Goal: Information Seeking & Learning: Learn about a topic

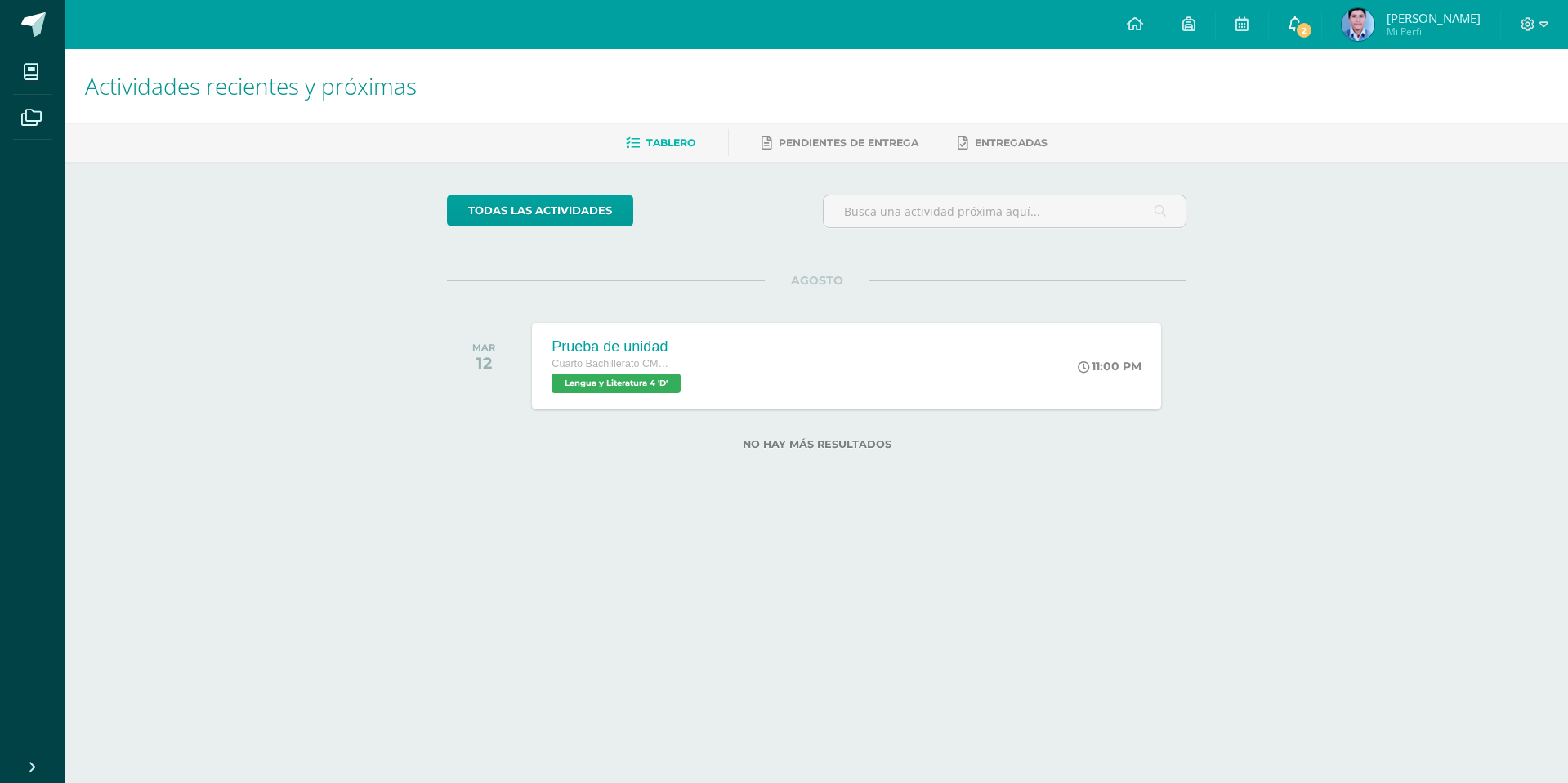
click at [1321, 15] on link "2" at bounding box center [1294, 25] width 52 height 49
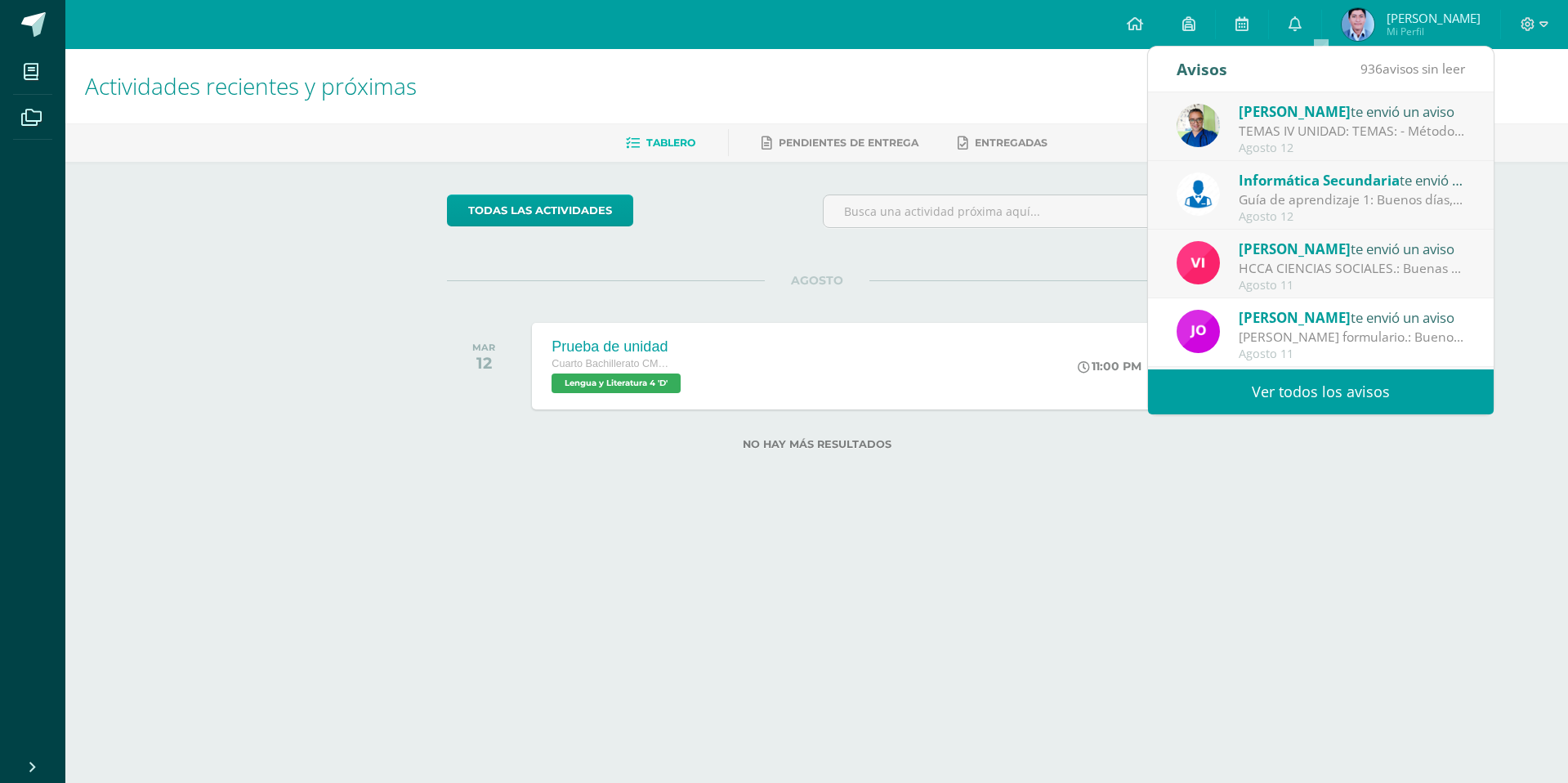
click at [1342, 207] on div "Informática Secundaria te envió un aviso Guía de aprendizaje 1: Buenos días, es…" at bounding box center [1321, 195] width 288 height 54
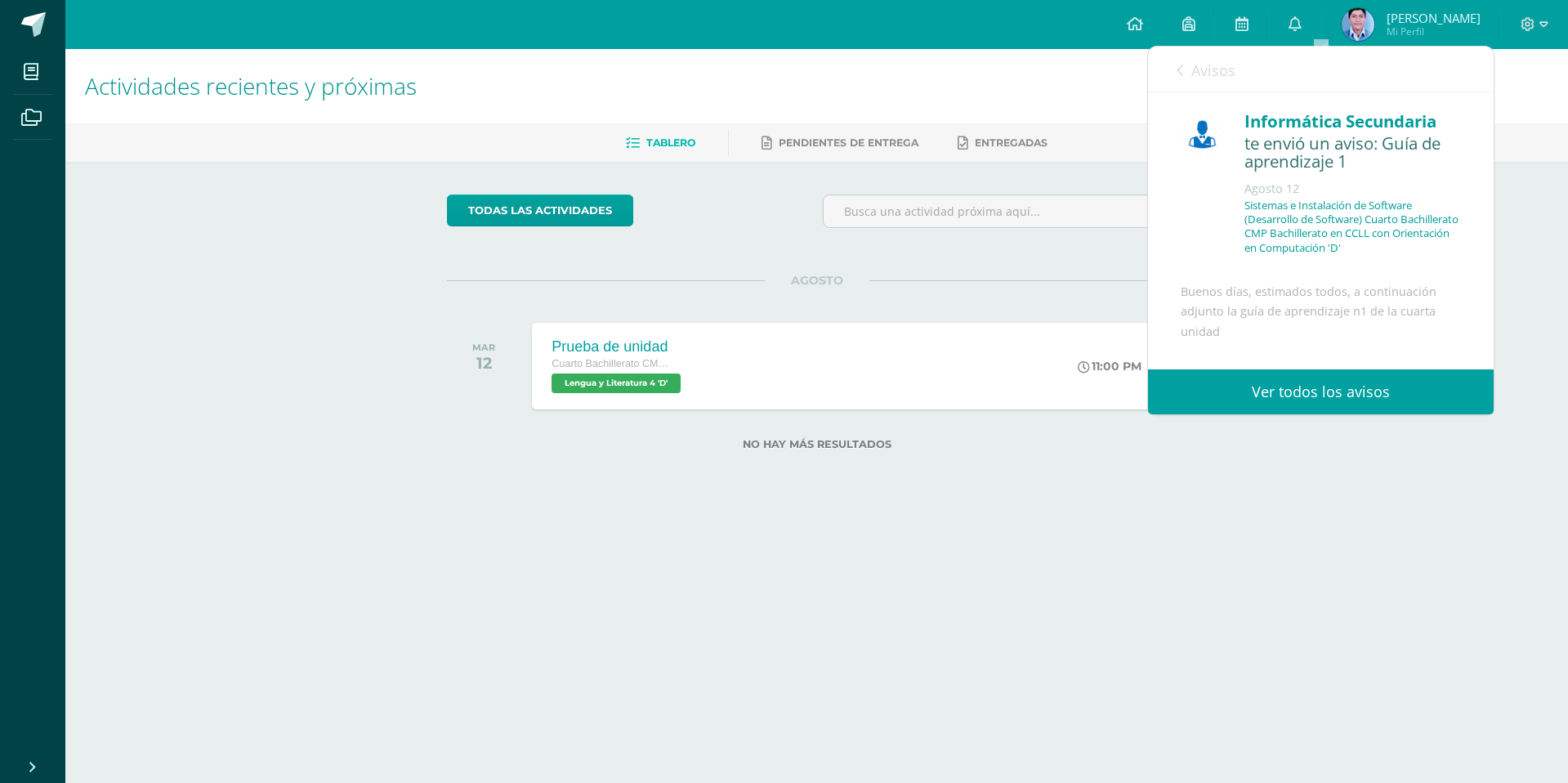
click at [1342, 207] on div "Informática Secundaria te envió un aviso: Guía de aprendizaje [DATE] Sistemas e…" at bounding box center [1320, 311] width 346 height 438
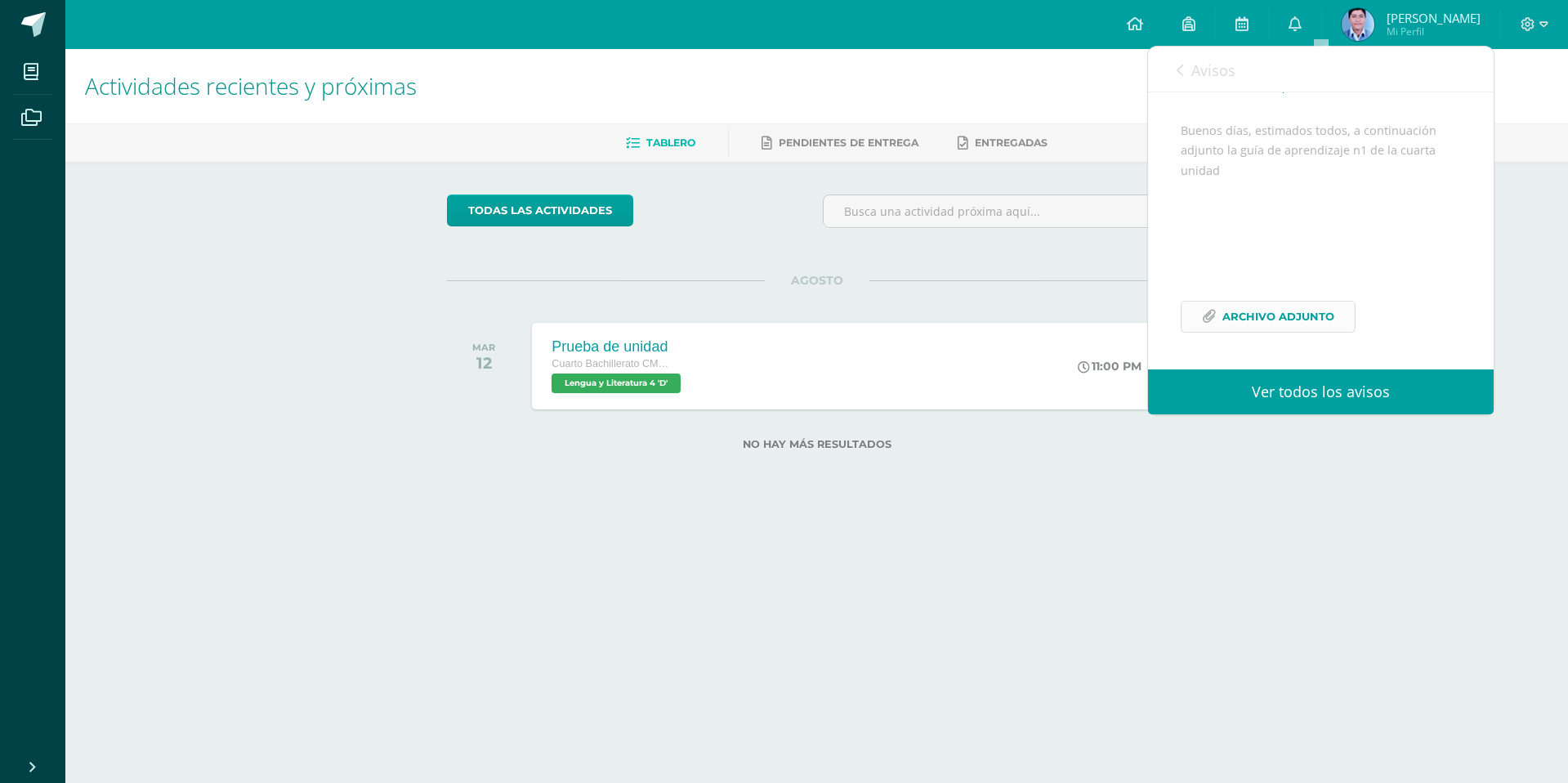
click at [1238, 314] on span "Archivo Adjunto" at bounding box center [1278, 316] width 112 height 30
click at [1321, 19] on link "0" at bounding box center [1294, 25] width 52 height 49
click at [816, 184] on div "todas las Actividades No tienes actividades Échale un vistazo a los demás perío…" at bounding box center [816, 331] width 805 height 340
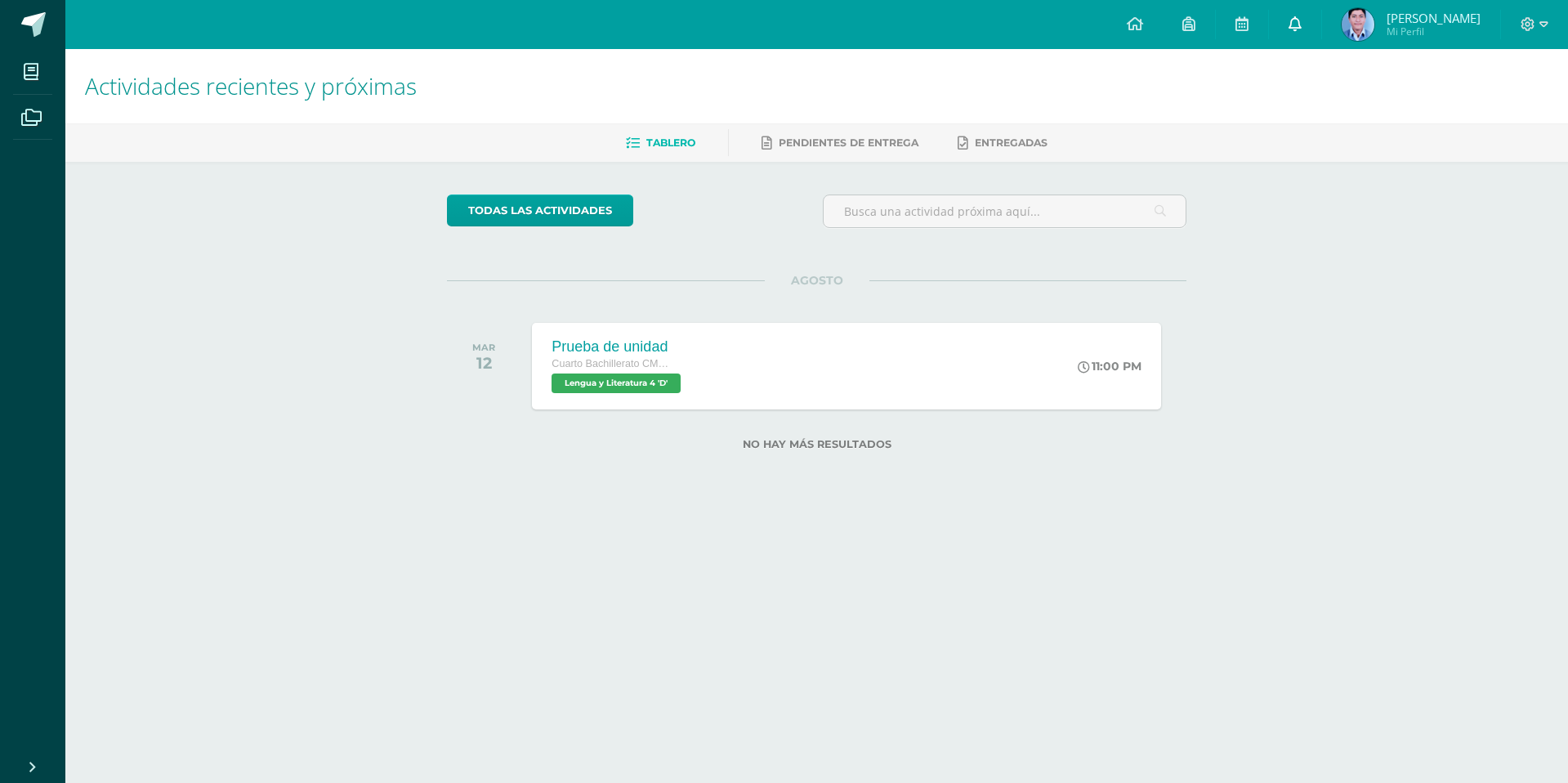
click at [1321, 30] on link "0" at bounding box center [1294, 25] width 52 height 49
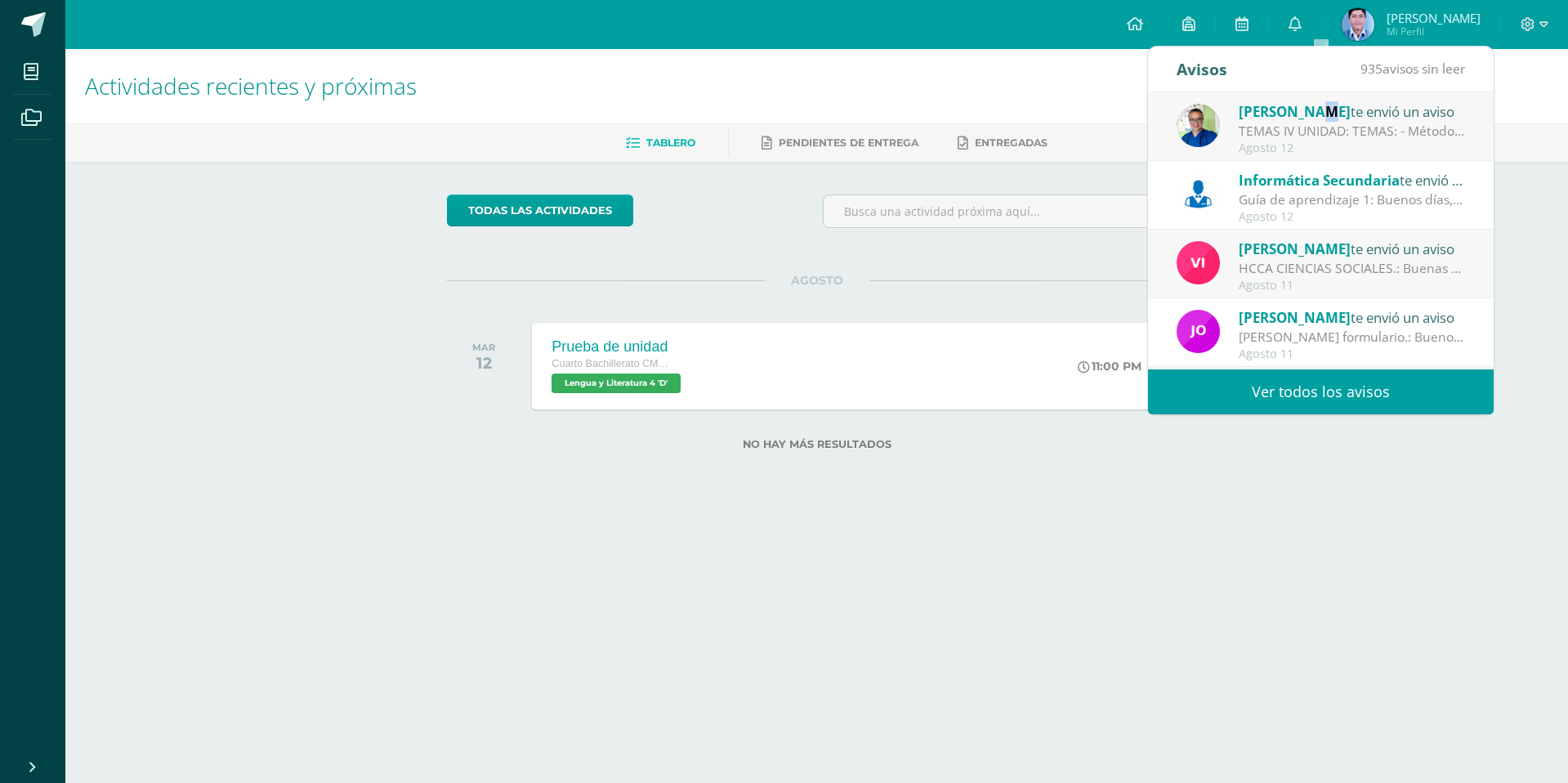
click at [1315, 101] on div "[PERSON_NAME] te envió un aviso" at bounding box center [1352, 110] width 227 height 21
click at [1302, 121] on div "TEMAS IV UNIDAD: TEMAS: - Método científico - Teoría celular - Taxonomía - Códi…" at bounding box center [1352, 130] width 227 height 19
click at [1333, 141] on div "Agosto 12" at bounding box center [1352, 148] width 227 height 14
click at [1370, 144] on div "Agosto 12" at bounding box center [1352, 148] width 227 height 14
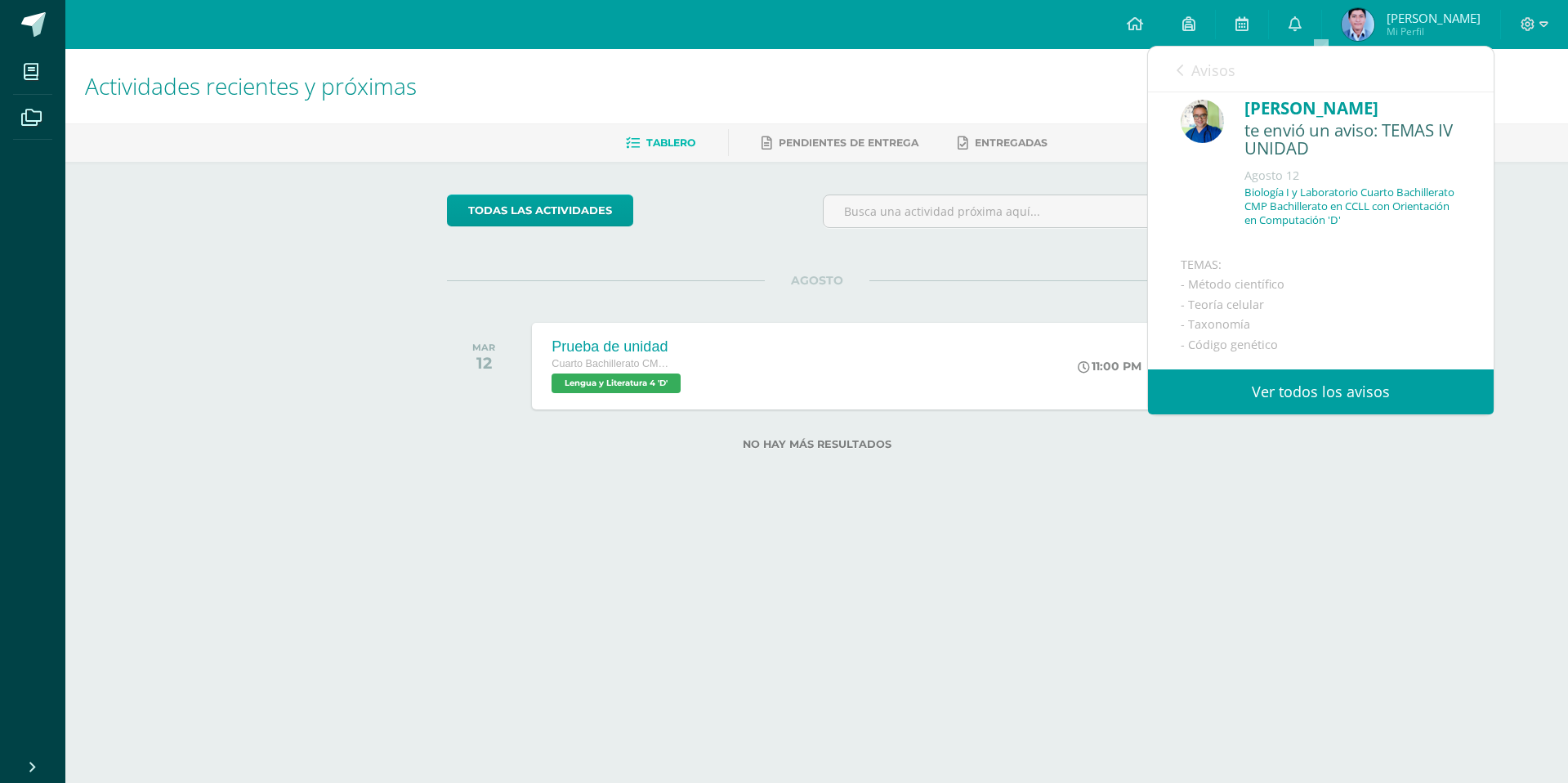
scroll to position [0, 0]
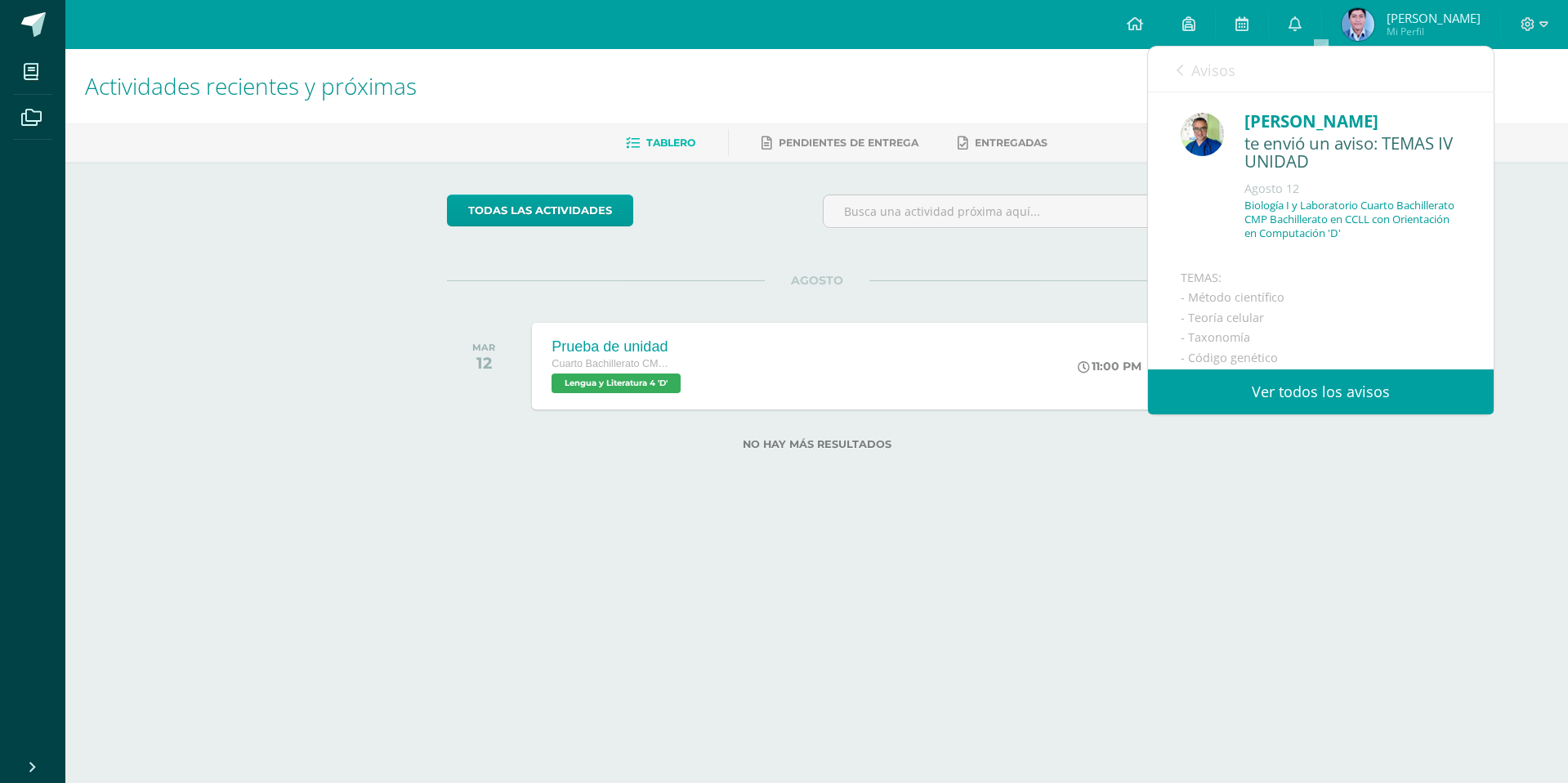
click at [1193, 78] on span "Avisos" at bounding box center [1213, 69] width 44 height 19
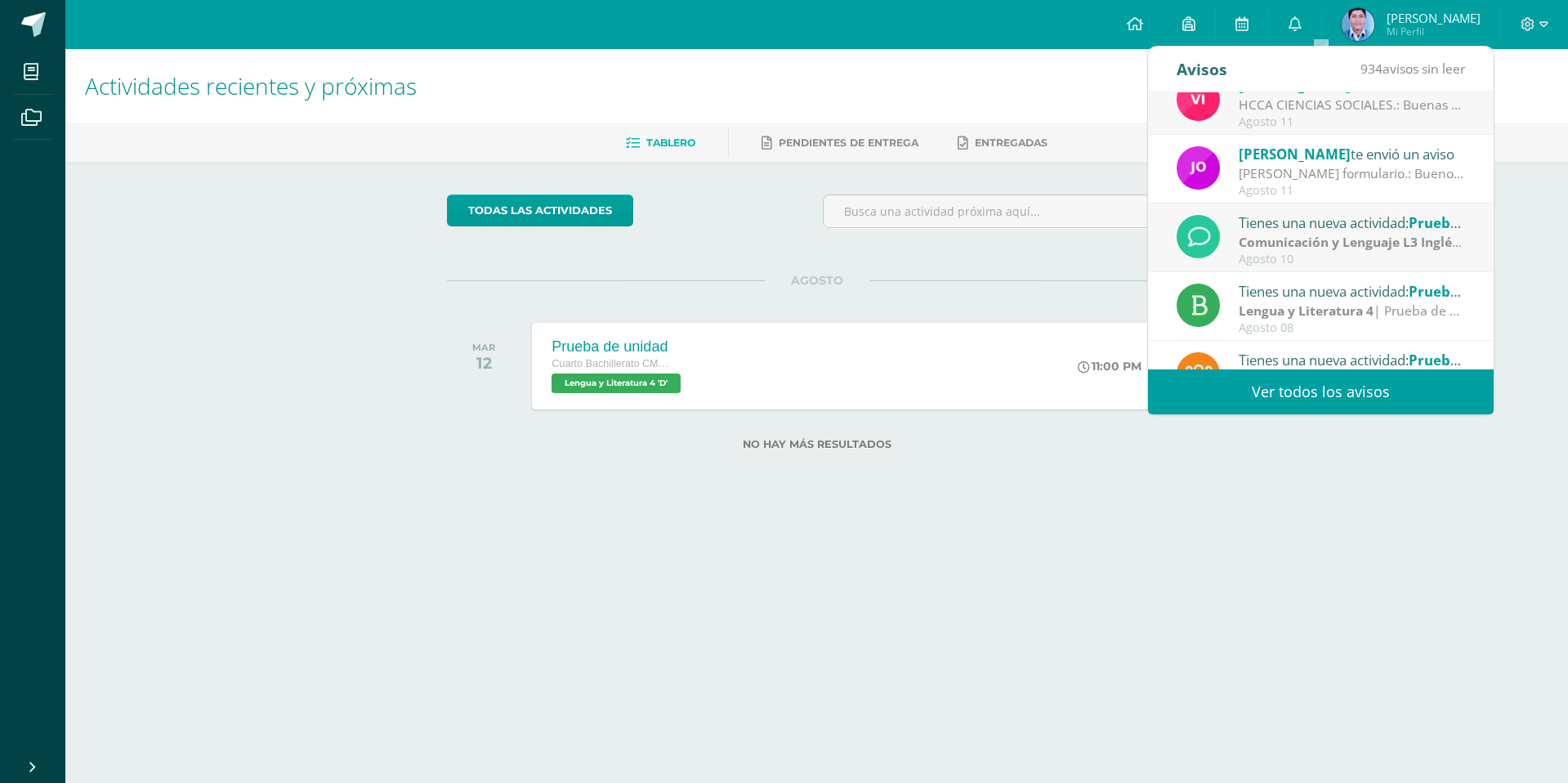
click at [991, 72] on h1 "Actividades recientes y próximas" at bounding box center [816, 86] width 1463 height 74
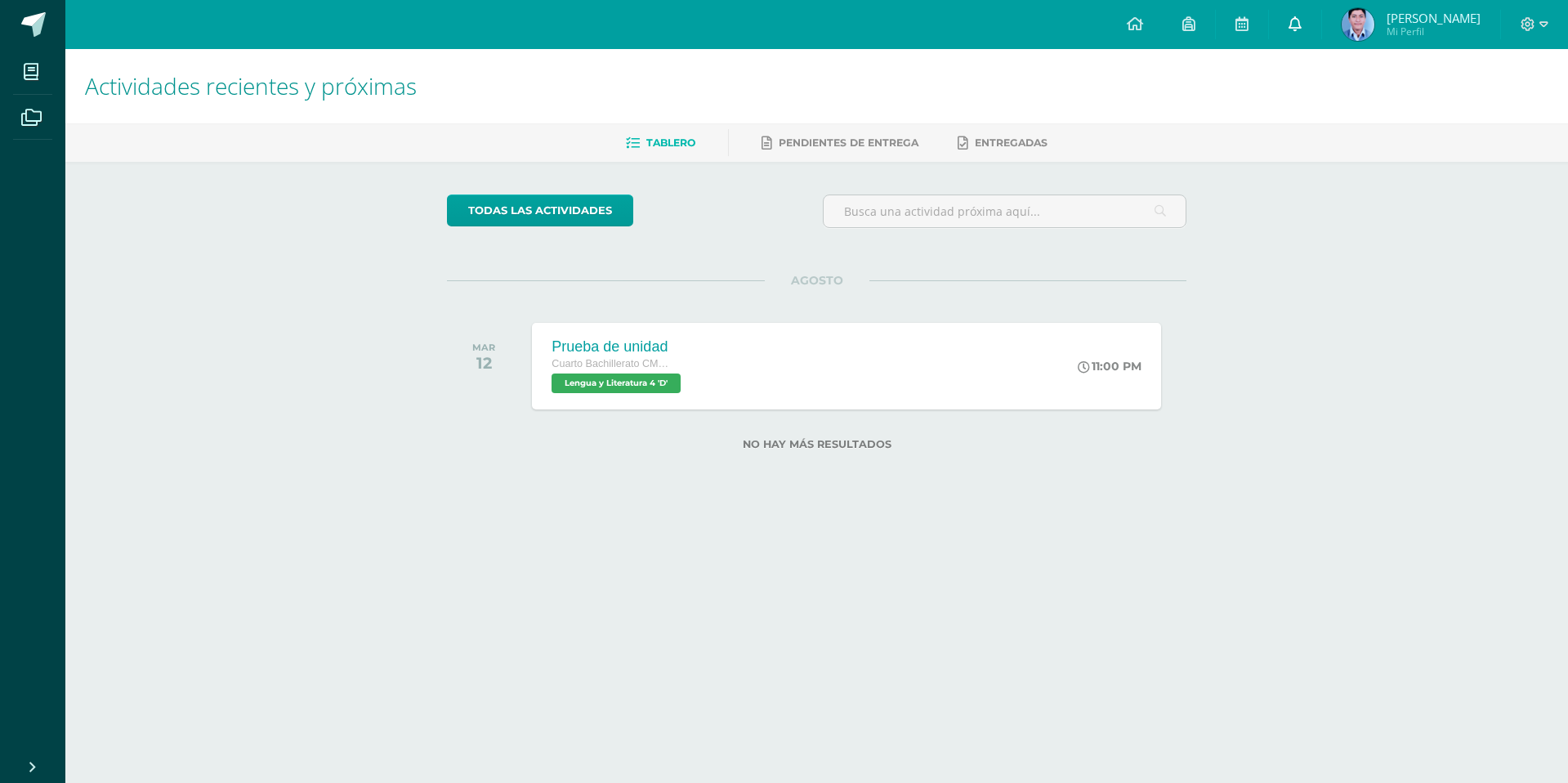
click at [1311, 19] on link "0" at bounding box center [1294, 25] width 52 height 49
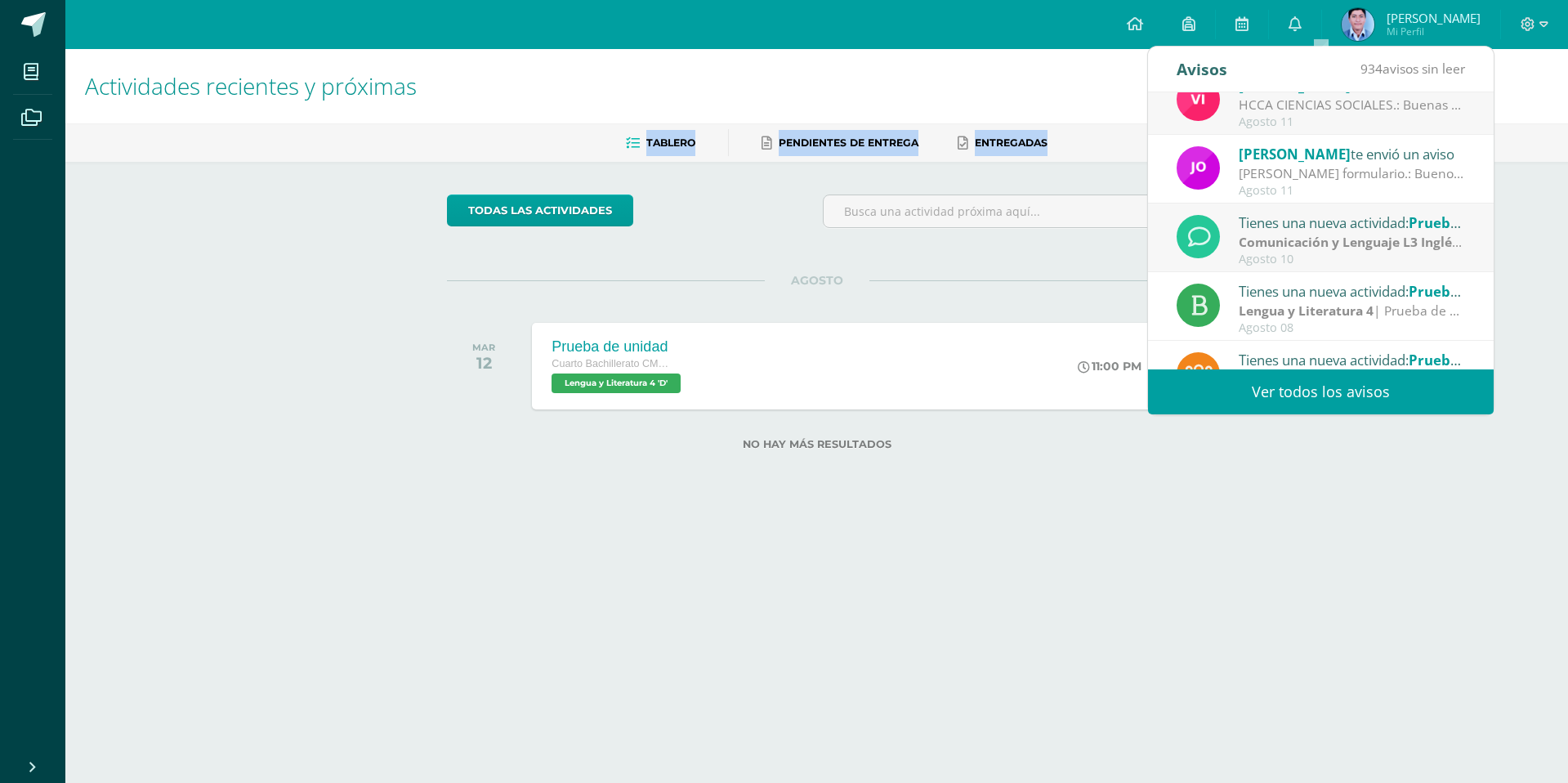
drag, startPoint x: 327, startPoint y: 161, endPoint x: 310, endPoint y: 160, distance: 17.0
click at [309, 158] on div "Actividades recientes y próximas Tablero Pendientes de entrega Entregadas todas…" at bounding box center [816, 276] width 1502 height 454
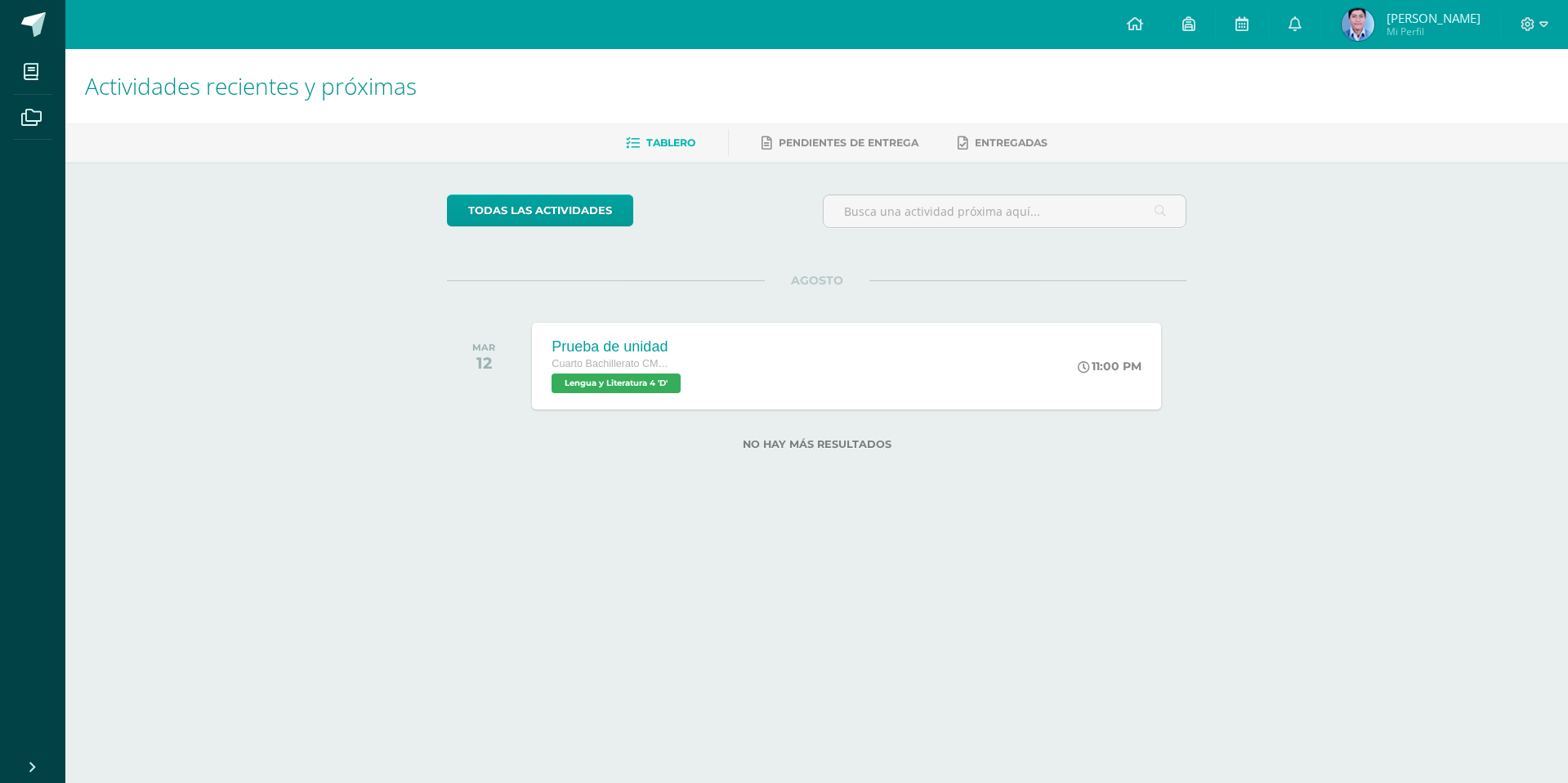
click at [544, 117] on h1 "Actividades recientes y próximas" at bounding box center [816, 86] width 1463 height 74
click at [1316, 10] on link "0" at bounding box center [1294, 25] width 52 height 49
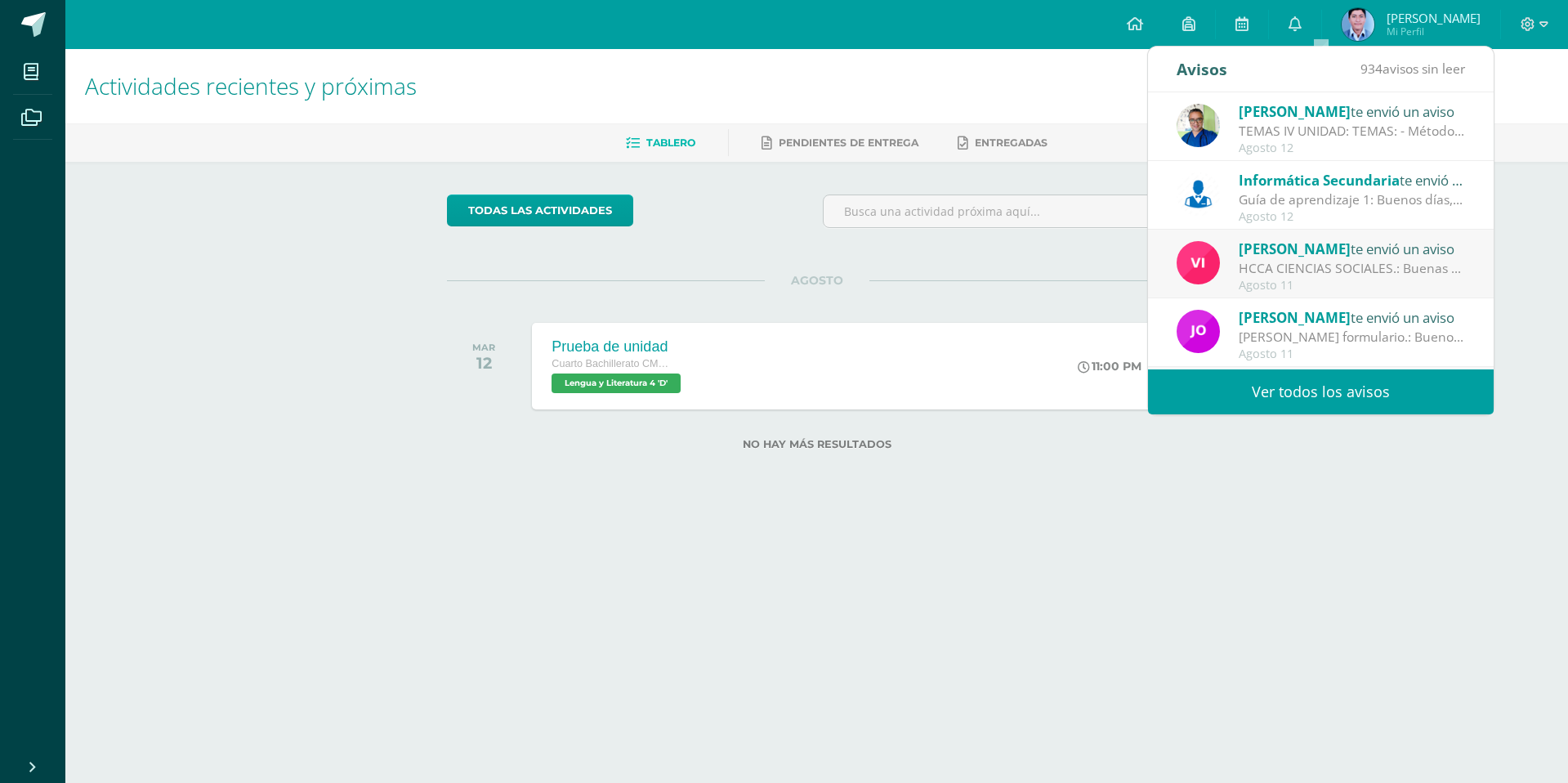
click at [1292, 192] on div "Guía de aprendizaje 1: Buenos días, estimados todos, a continuación adjunto la …" at bounding box center [1352, 200] width 227 height 19
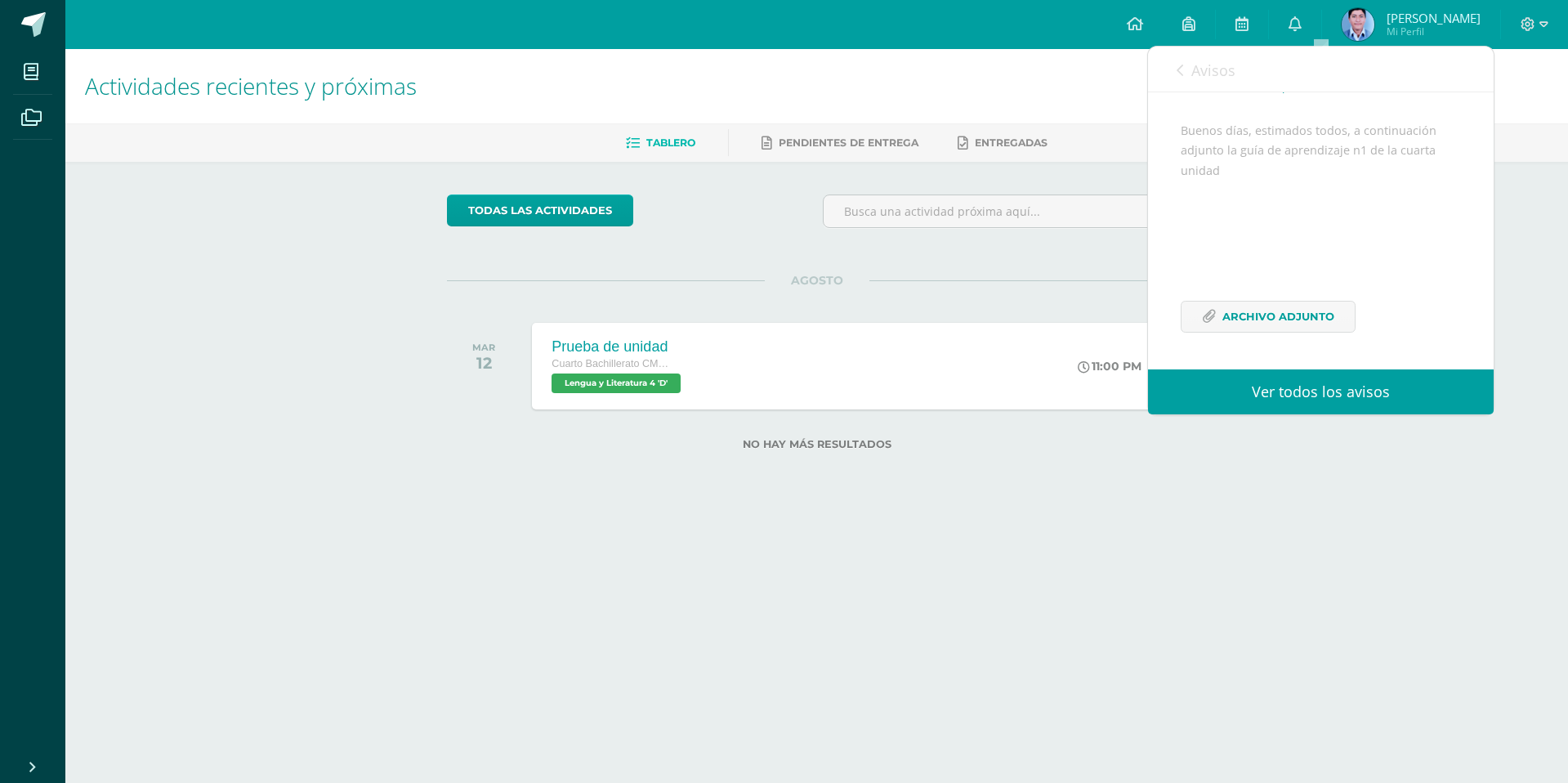
scroll to position [201, 0]
click at [1260, 310] on span "Archivo Adjunto" at bounding box center [1278, 316] width 112 height 30
click at [1301, 15] on link "0" at bounding box center [1294, 25] width 52 height 49
click at [1302, 16] on icon at bounding box center [1294, 24] width 13 height 15
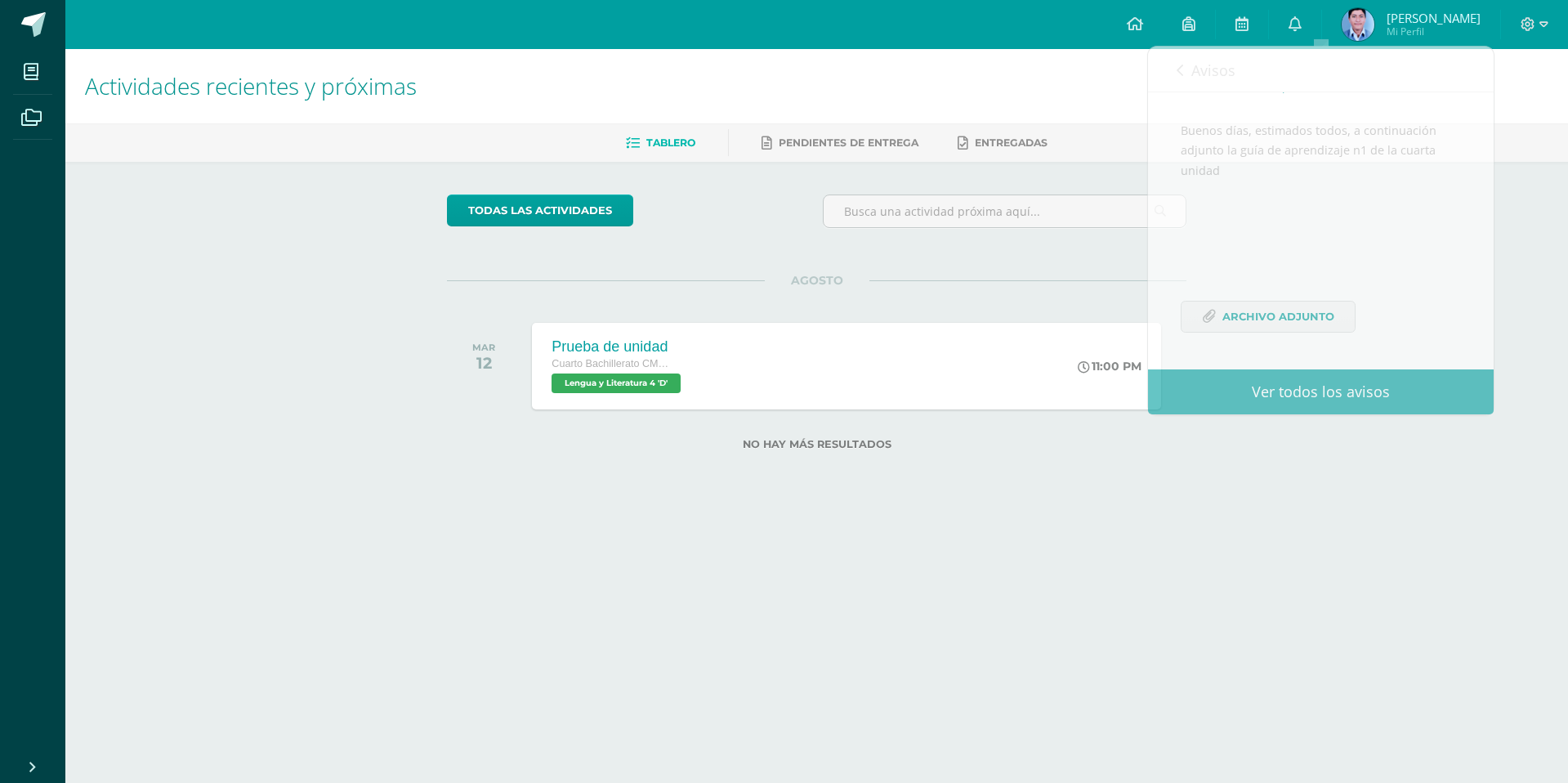
click at [1043, 277] on div "todas las Actividades No tienes actividades Échale un vistazo a los demás perío…" at bounding box center [816, 331] width 805 height 340
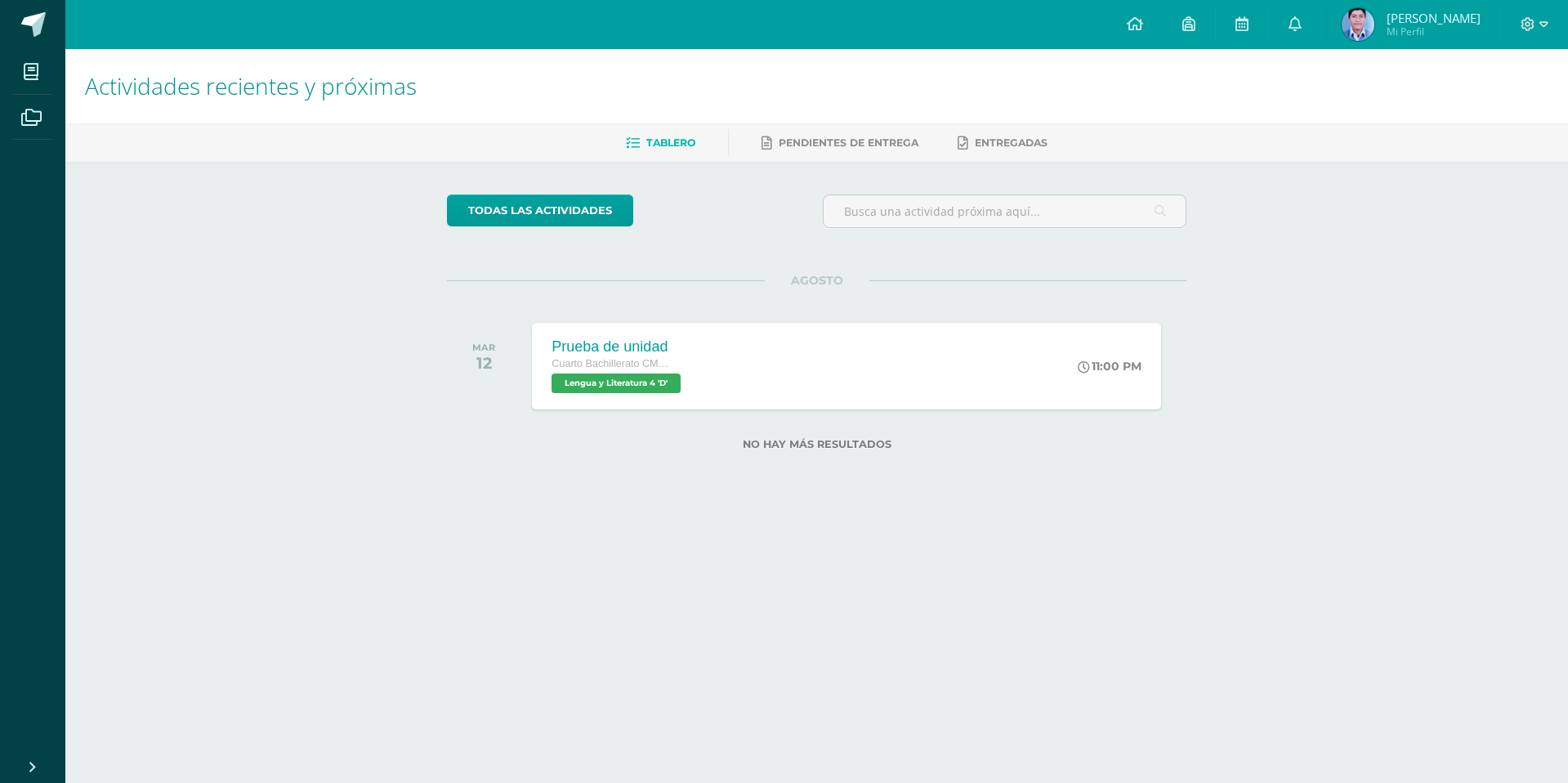
drag, startPoint x: 701, startPoint y: 269, endPoint x: 712, endPoint y: 272, distance: 11.4
click at [701, 269] on div "todas las Actividades No tienes actividades Échale un vistazo a los demás perío…" at bounding box center [816, 331] width 805 height 340
click at [1302, 18] on icon at bounding box center [1294, 24] width 13 height 15
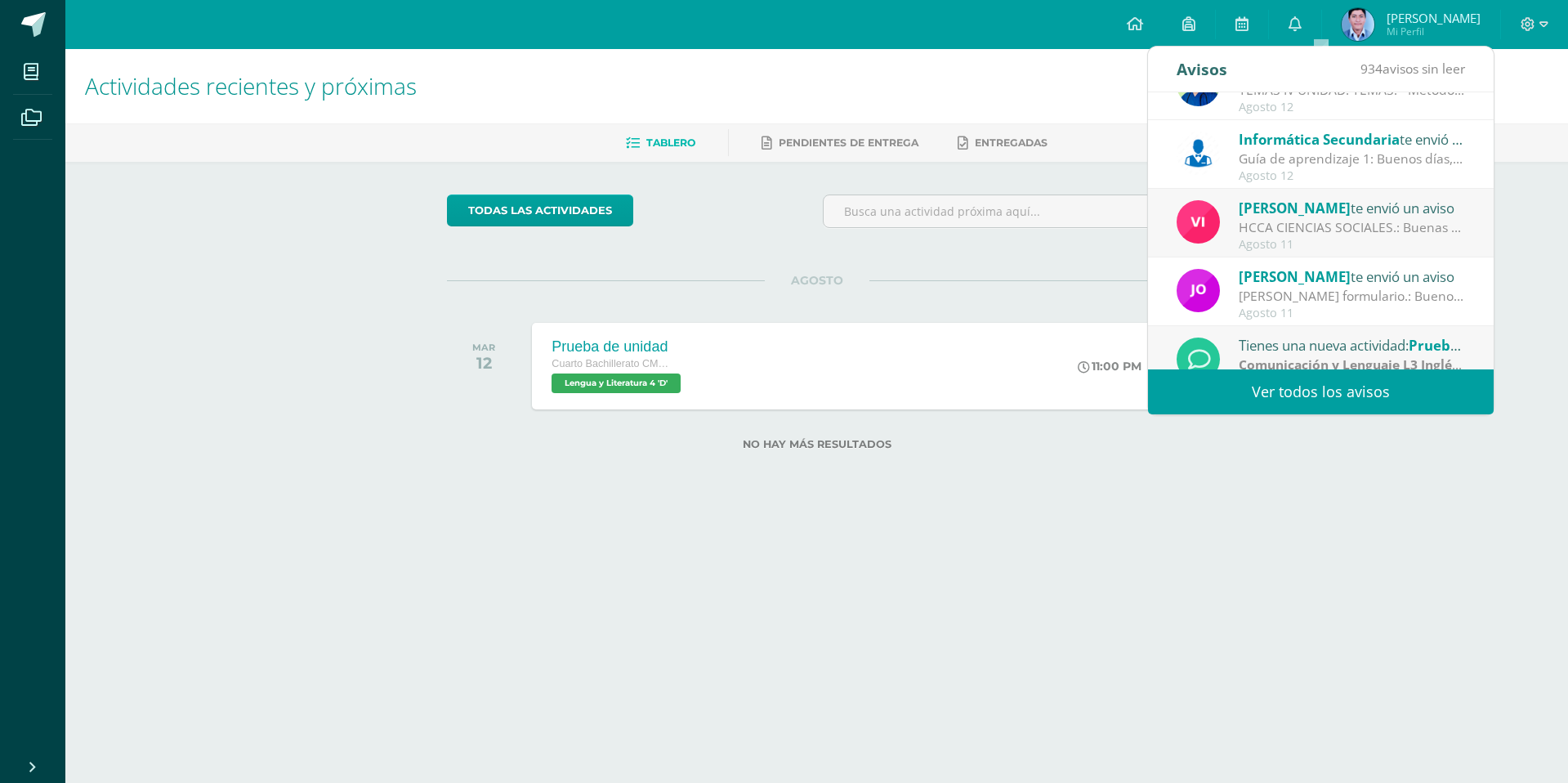
scroll to position [82, 0]
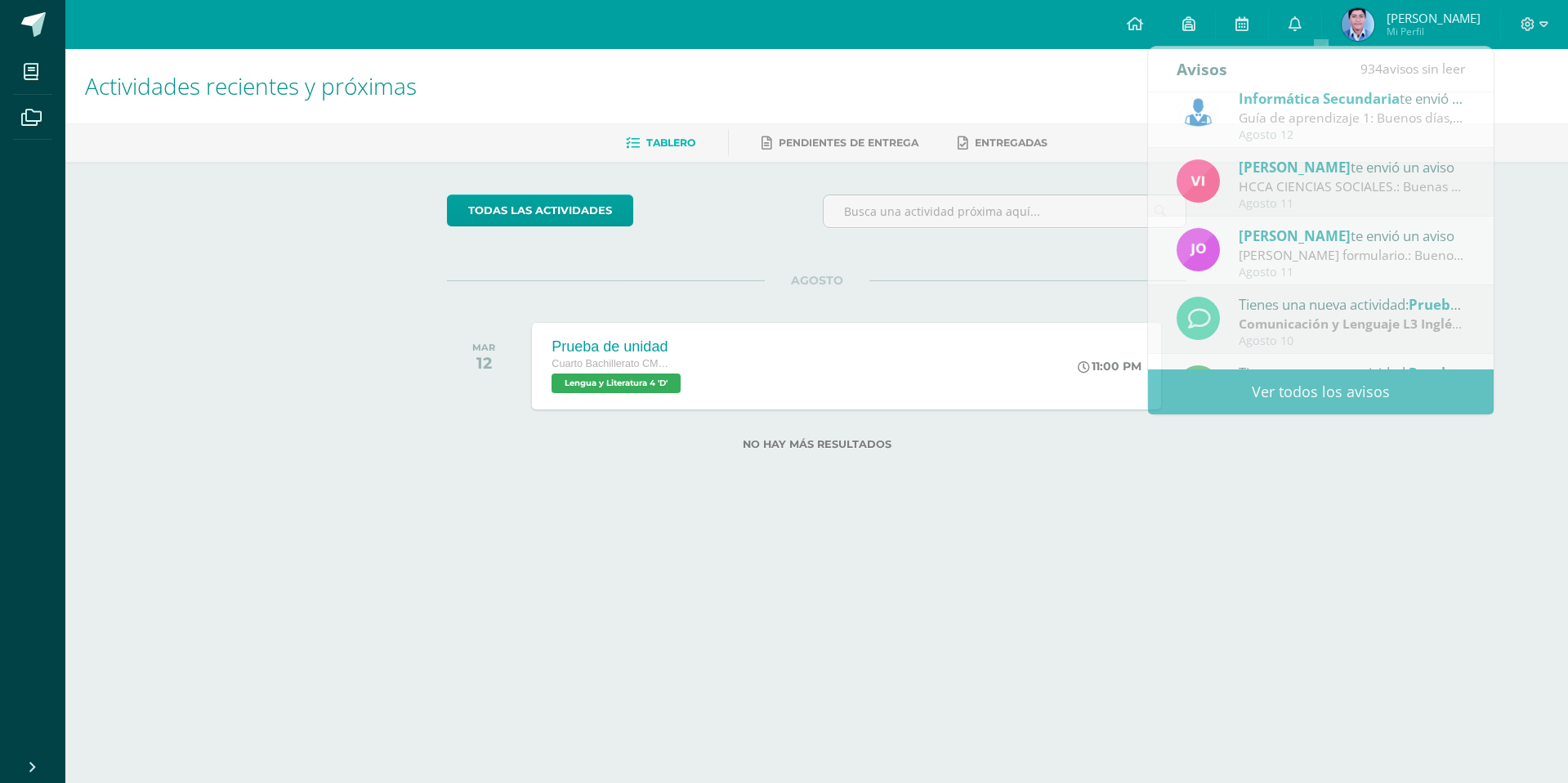
click at [777, 91] on h1 "Actividades recientes y próximas" at bounding box center [816, 86] width 1463 height 74
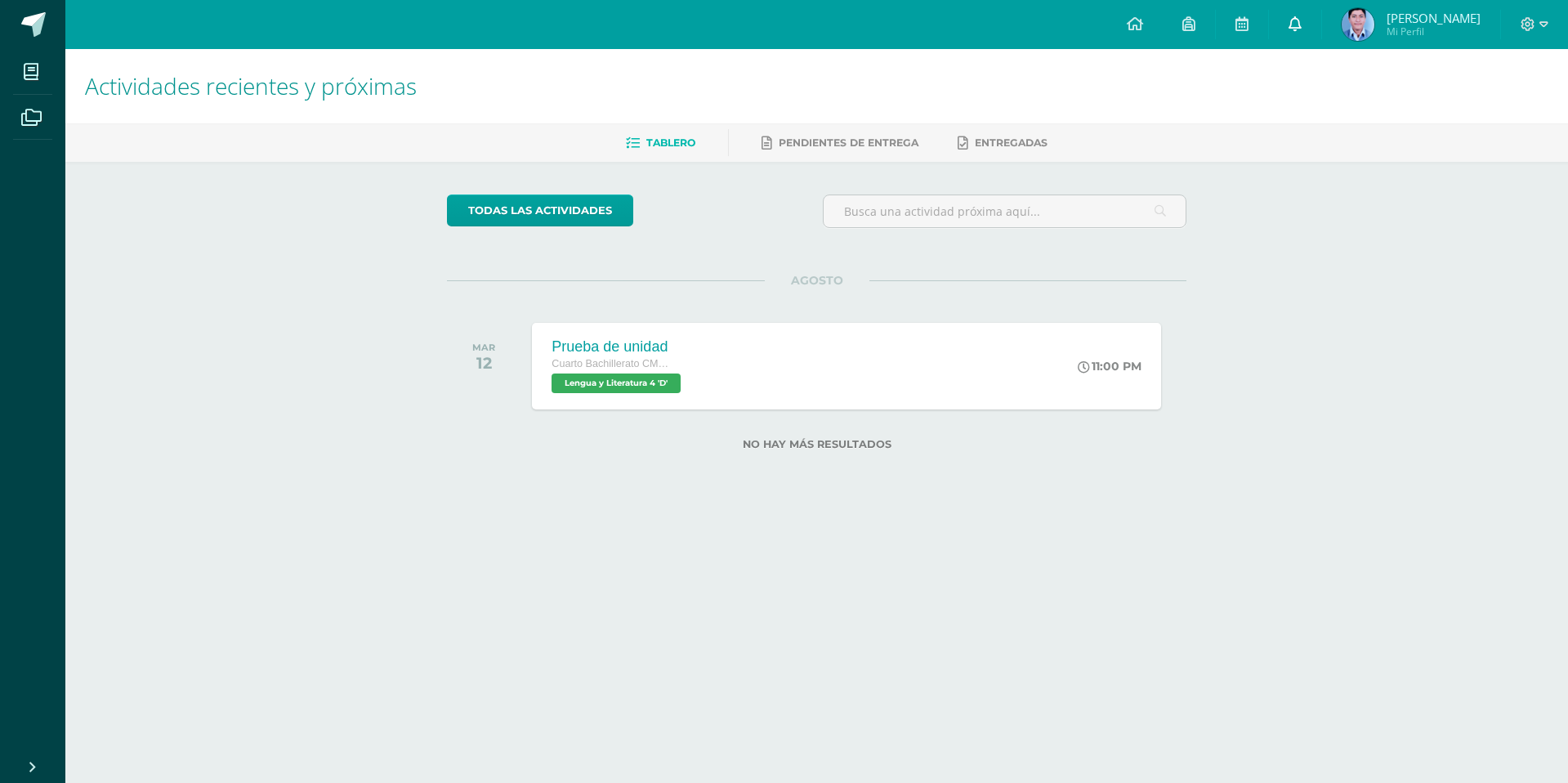
click at [1308, 28] on link "0" at bounding box center [1294, 25] width 52 height 49
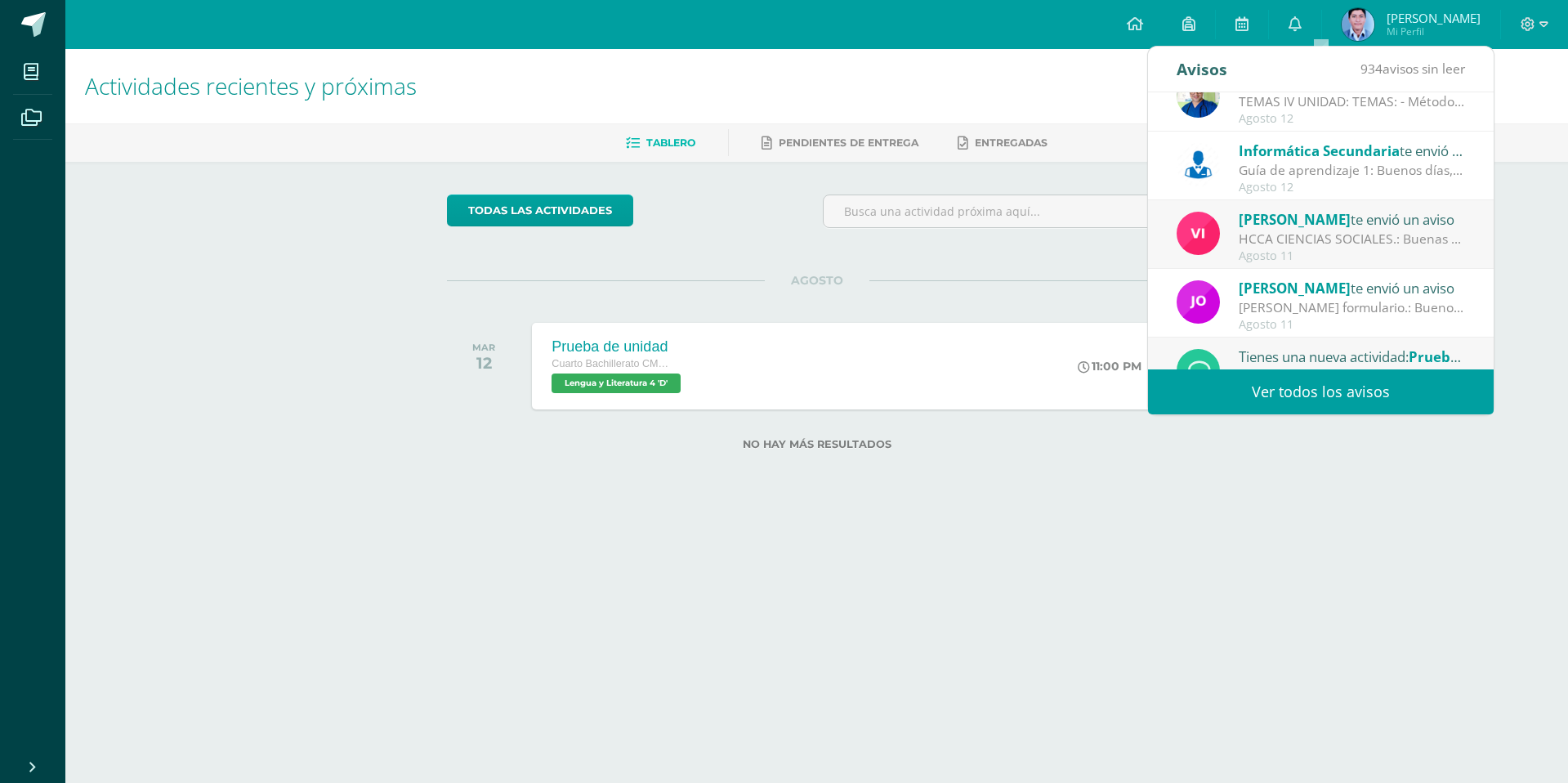
scroll to position [0, 0]
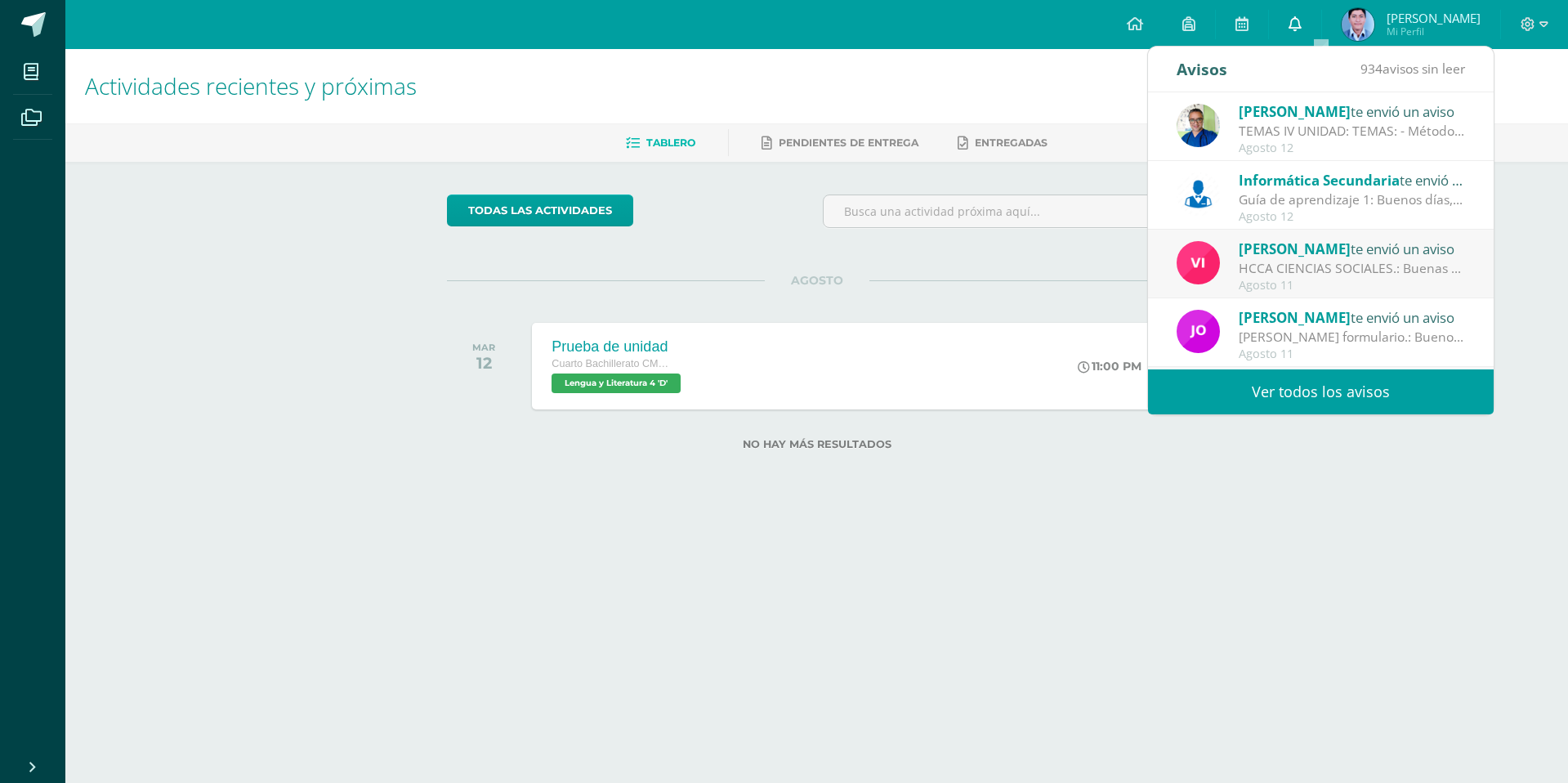
click at [1302, 23] on icon at bounding box center [1294, 24] width 13 height 15
click at [950, 57] on h1 "Actividades recientes y próximas" at bounding box center [816, 86] width 1463 height 74
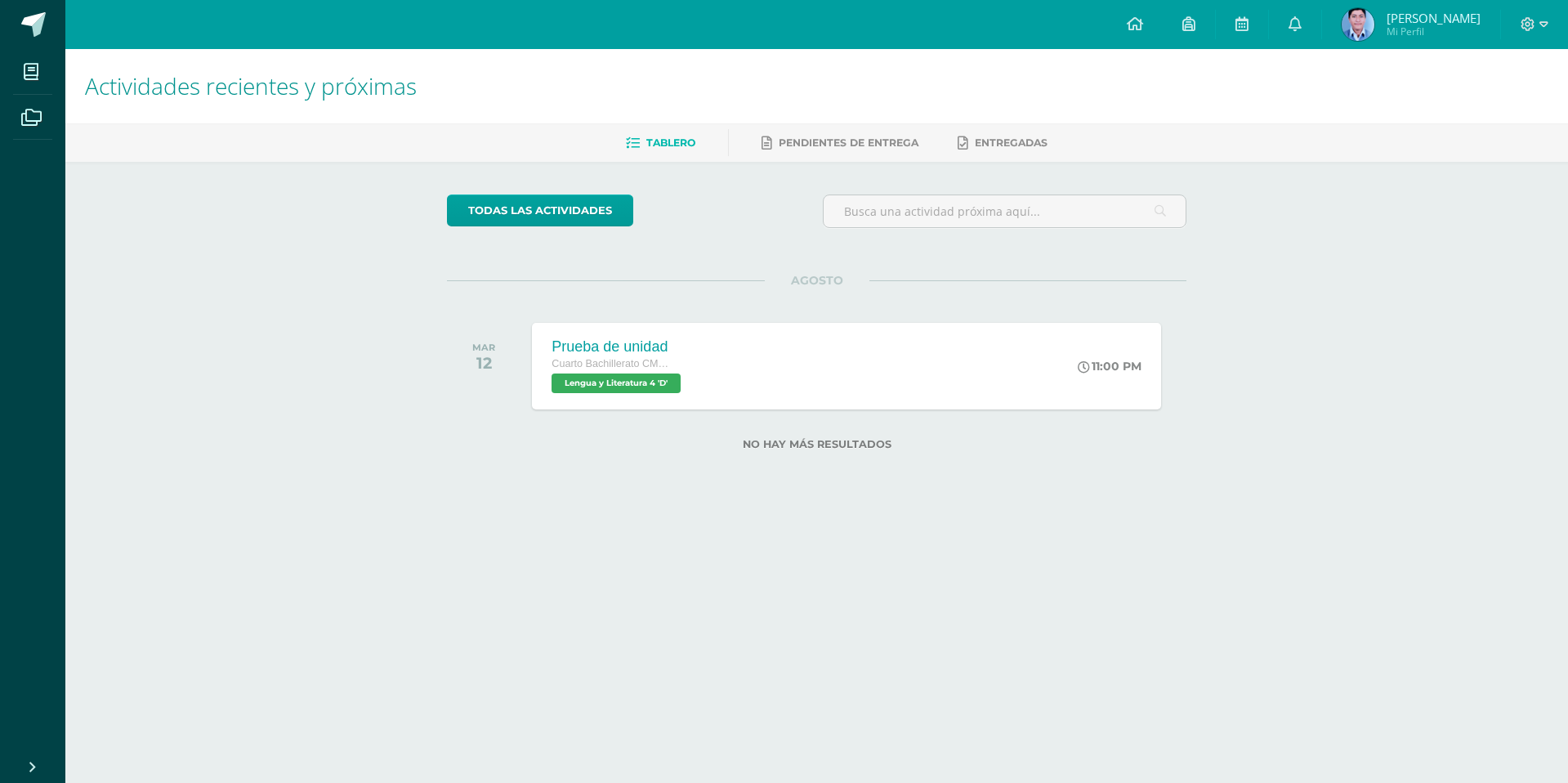
click at [1137, 503] on html "Mis cursos Archivos Cerrar panel [DEMOGRAPHIC_DATA] Cuarto Bachillerato CMP Bac…" at bounding box center [784, 251] width 1568 height 503
click at [1302, 22] on icon at bounding box center [1294, 24] width 13 height 15
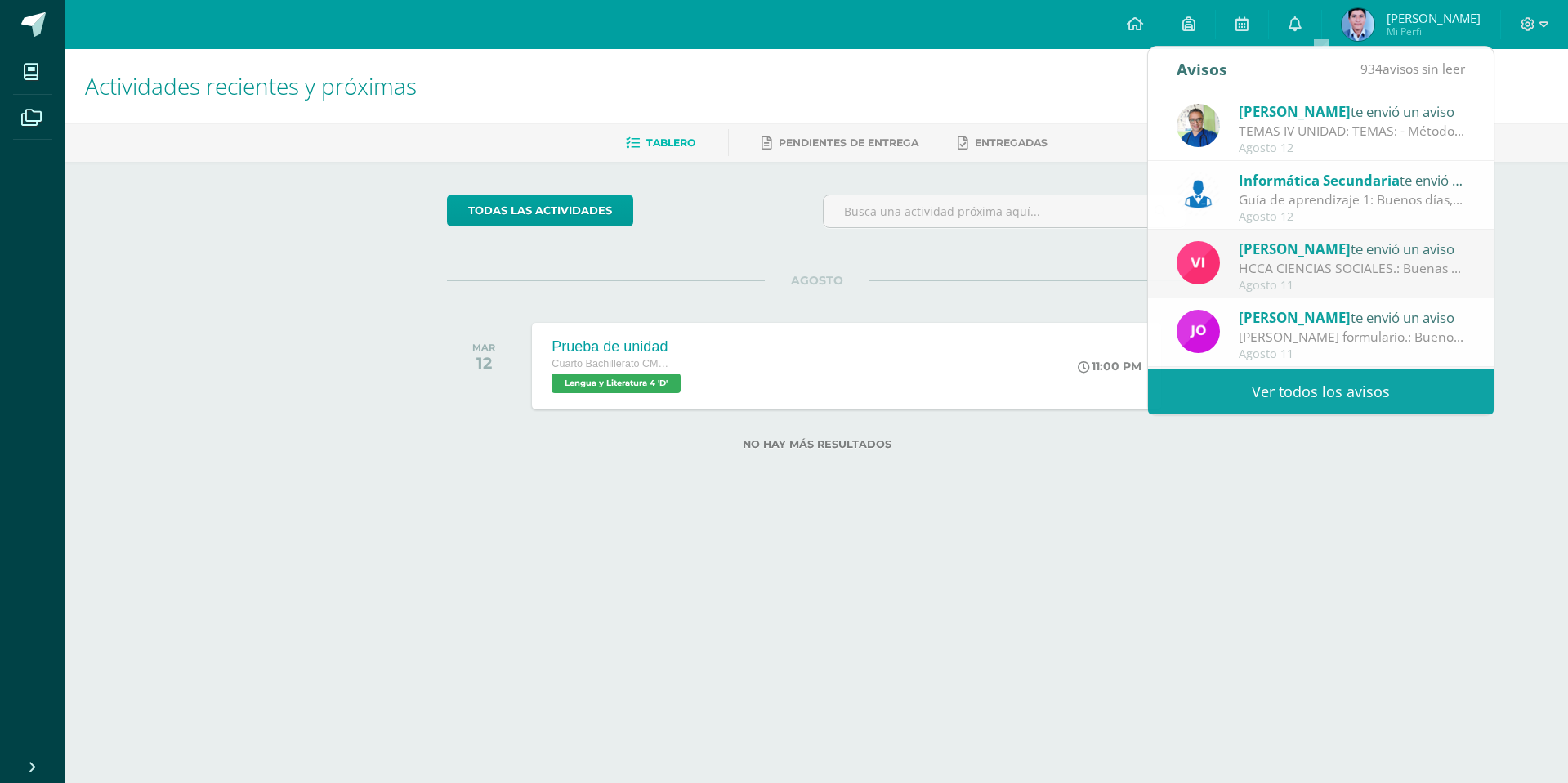
click at [969, 105] on h1 "Actividades recientes y próximas" at bounding box center [816, 86] width 1463 height 74
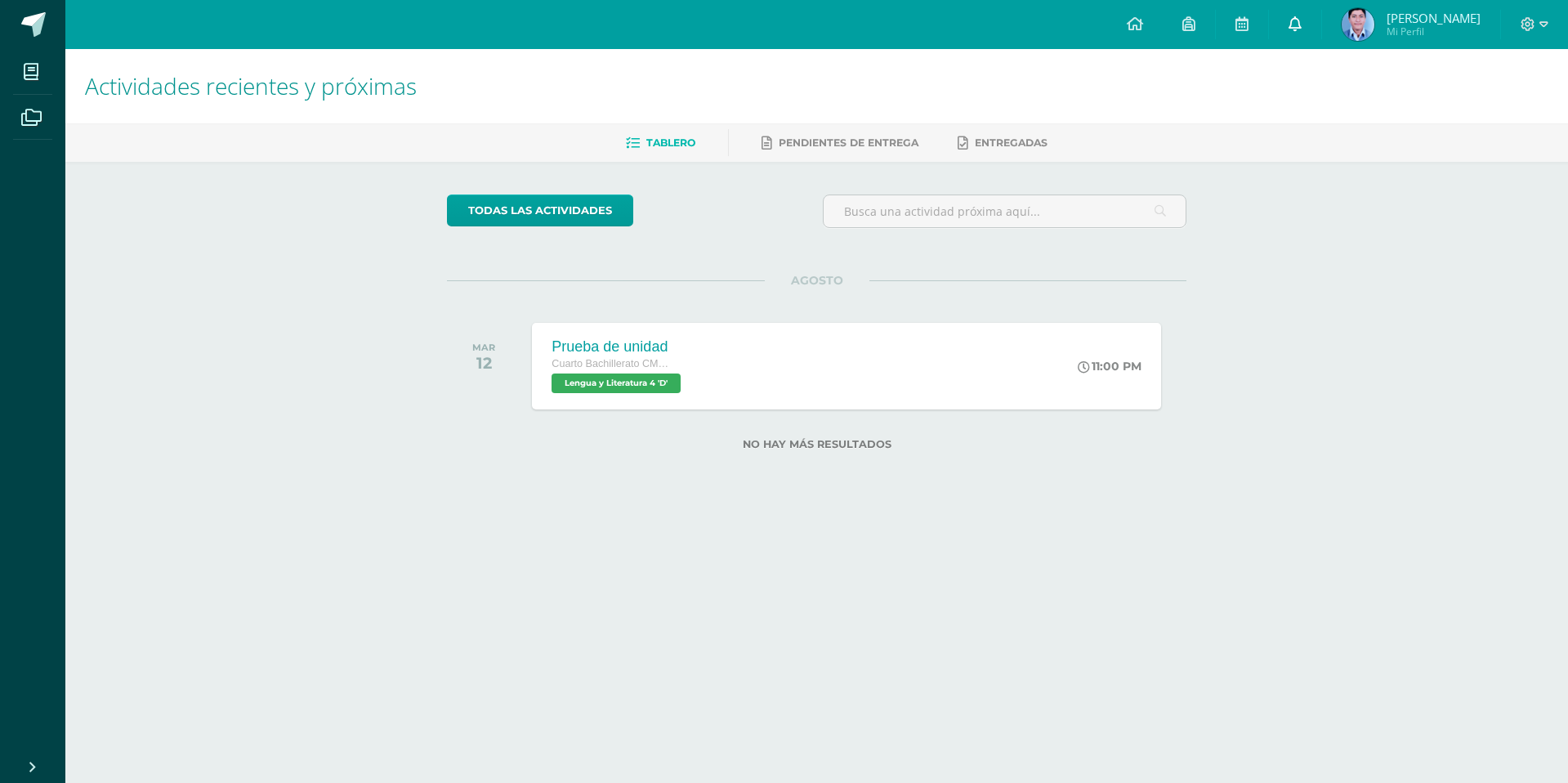
click at [1302, 25] on icon at bounding box center [1294, 24] width 13 height 15
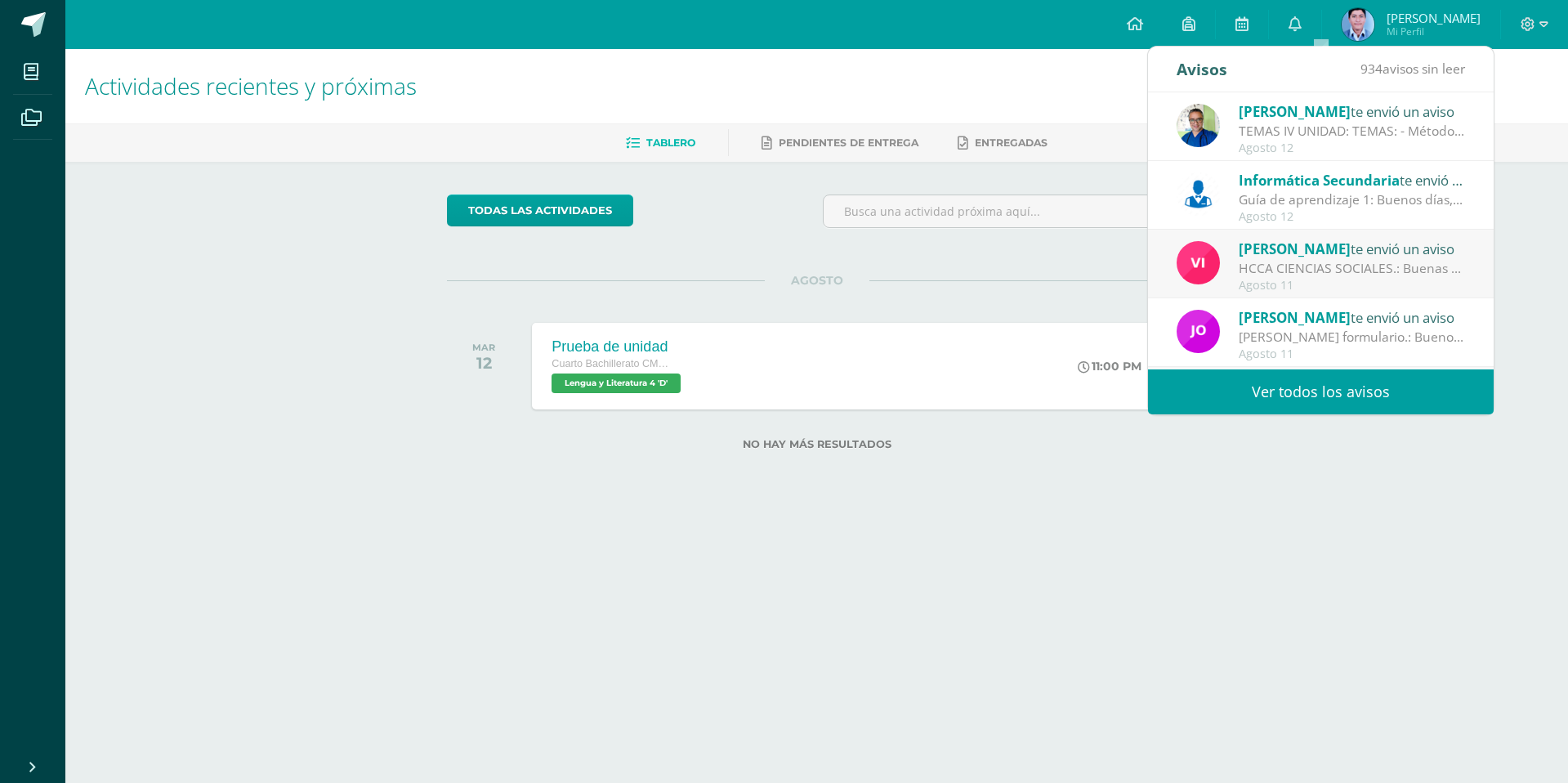
click at [887, 287] on div "AGOSTO [DATE] Prueba de unidad Cuarto Bachillerato CMP Bachillerato en CCLL con…" at bounding box center [816, 346] width 740 height 131
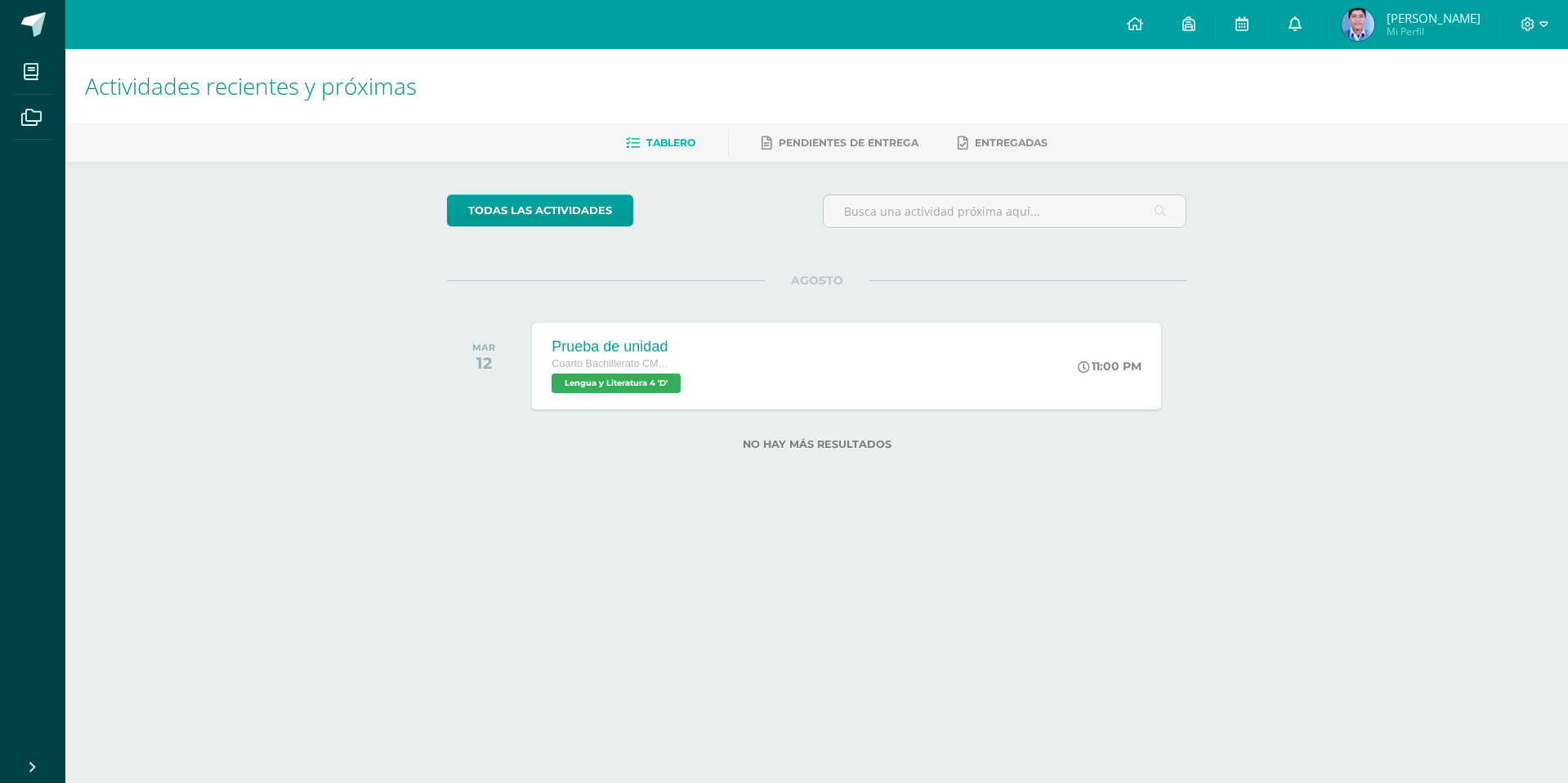
click at [1321, 15] on link "0" at bounding box center [1294, 25] width 52 height 49
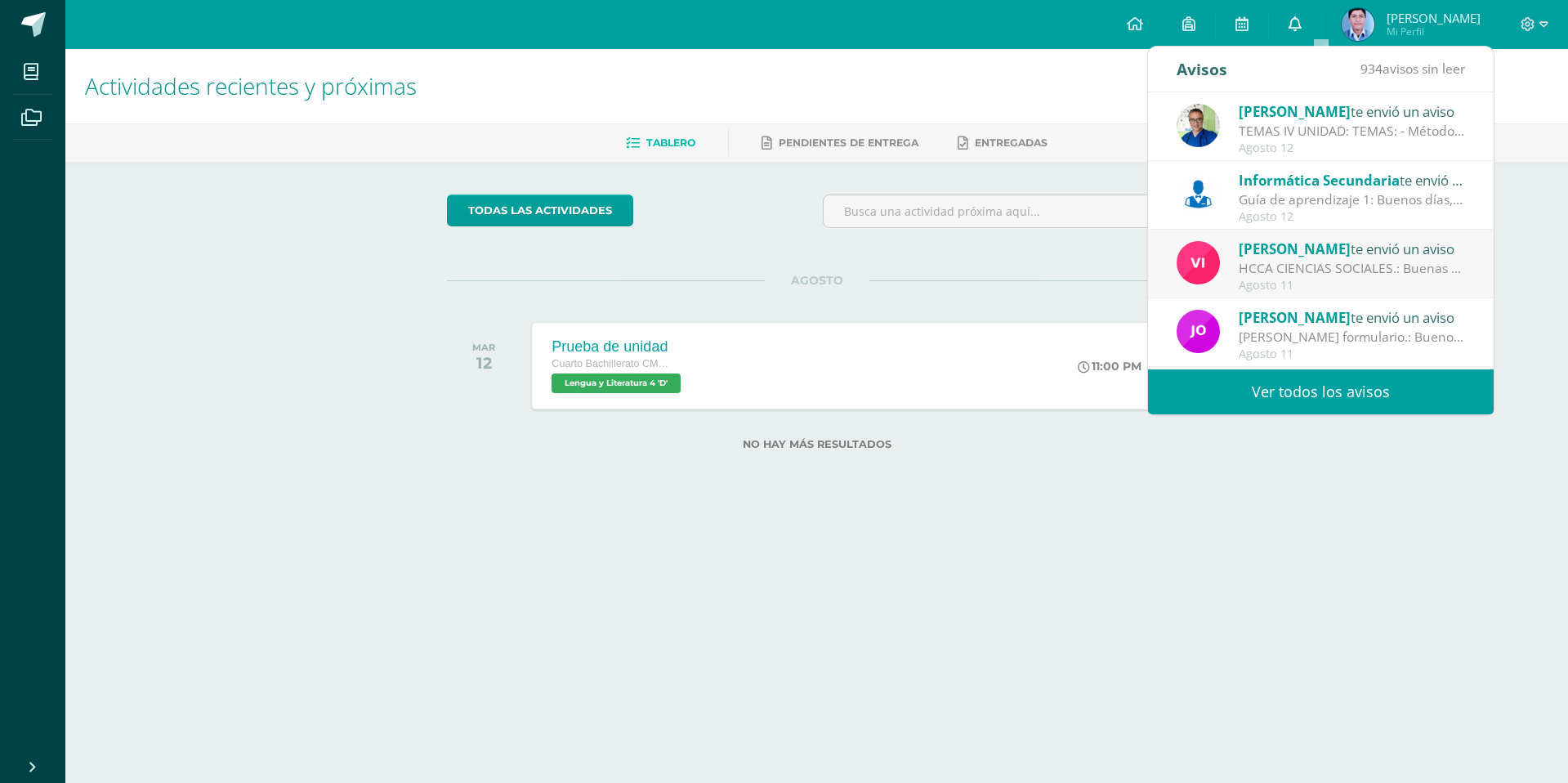
click at [1321, 15] on link "0" at bounding box center [1294, 25] width 52 height 49
click at [906, 44] on div "Configuración Cerrar sesión [PERSON_NAME] Mi Perfil 2 0 Mis accesos directos Ap…" at bounding box center [816, 25] width 1502 height 49
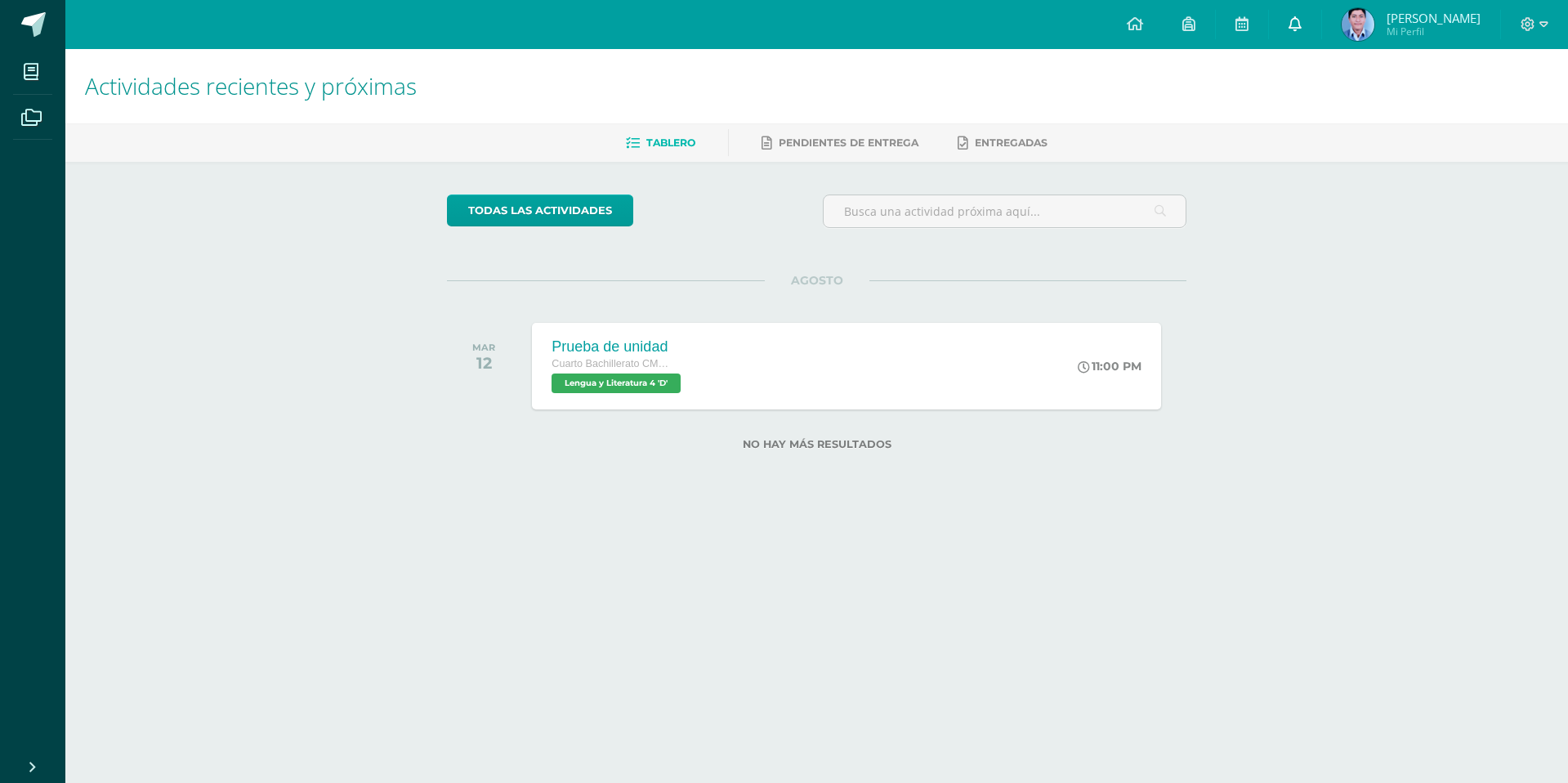
click at [1321, 12] on link "0" at bounding box center [1294, 25] width 52 height 49
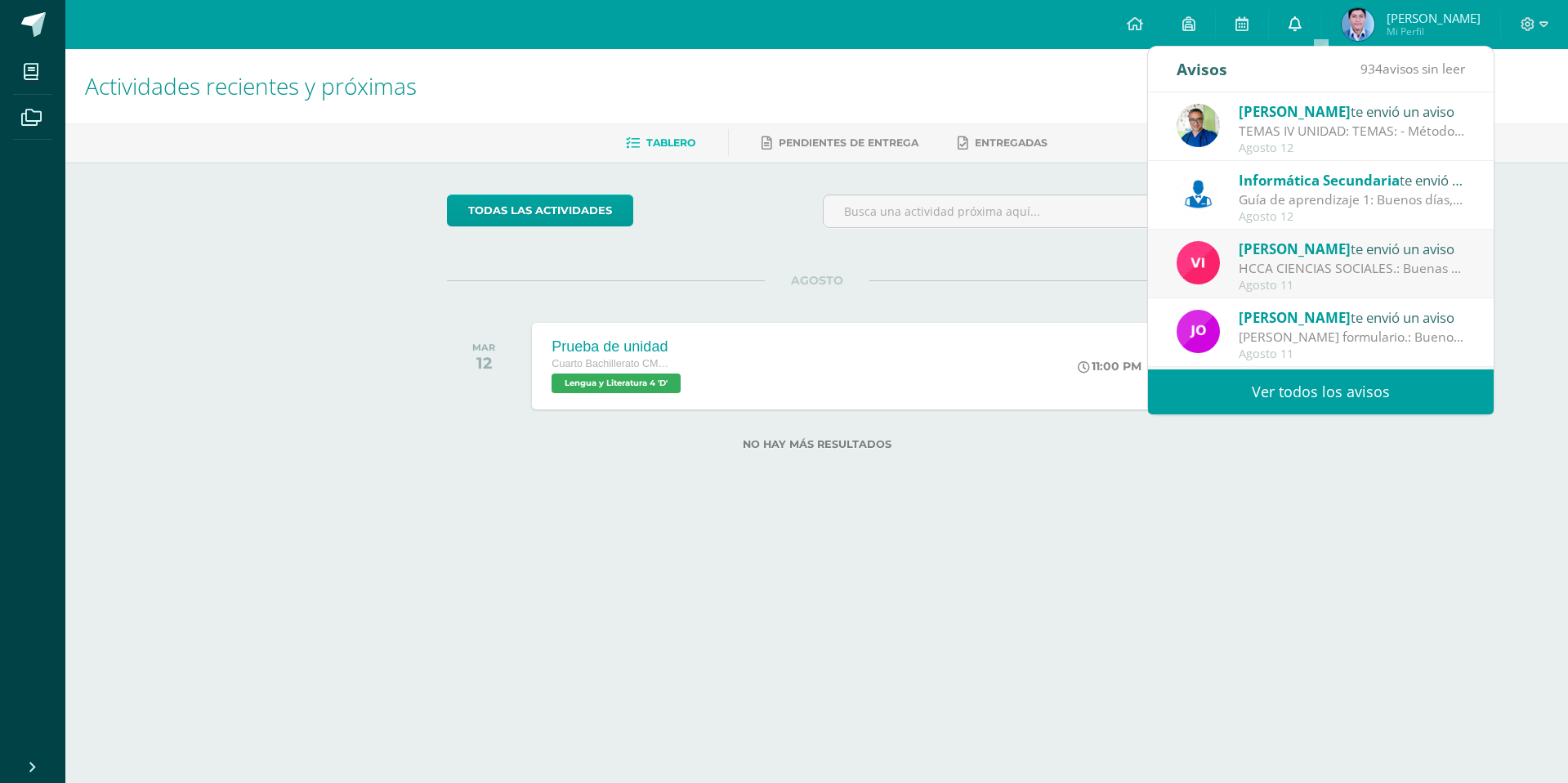
click at [1321, 13] on link "0" at bounding box center [1294, 25] width 52 height 49
click at [918, 74] on h1 "Actividades recientes y próximas" at bounding box center [816, 86] width 1463 height 74
